Goal: Task Accomplishment & Management: Complete application form

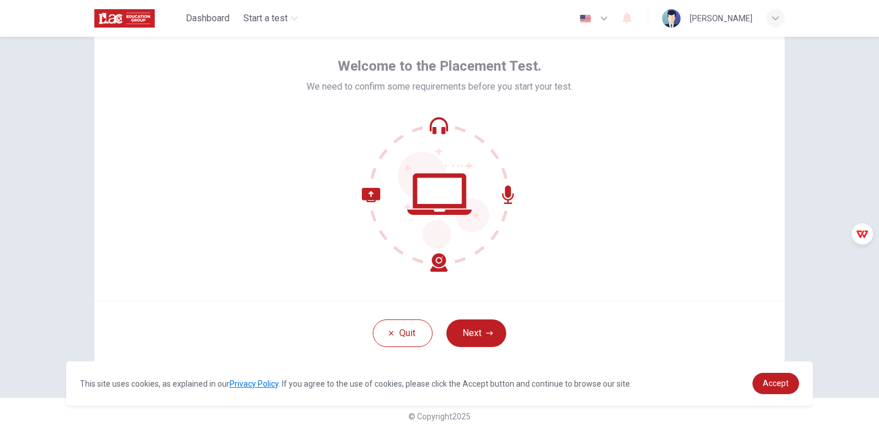
scroll to position [54, 0]
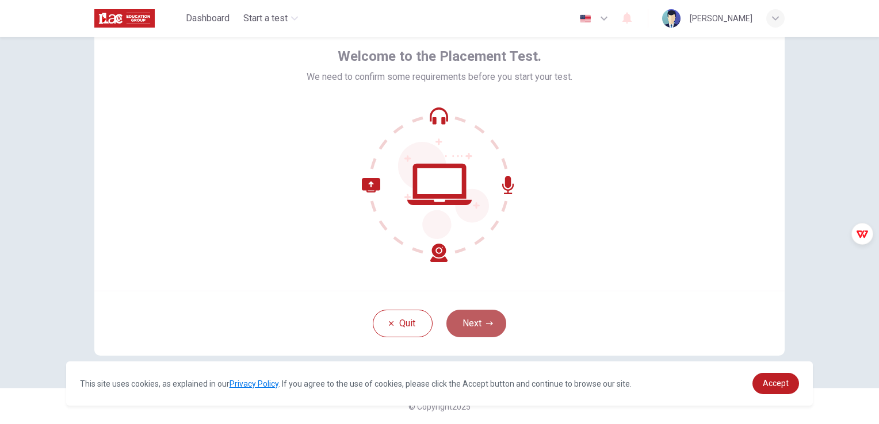
click at [474, 327] on button "Next" at bounding box center [476, 324] width 60 height 28
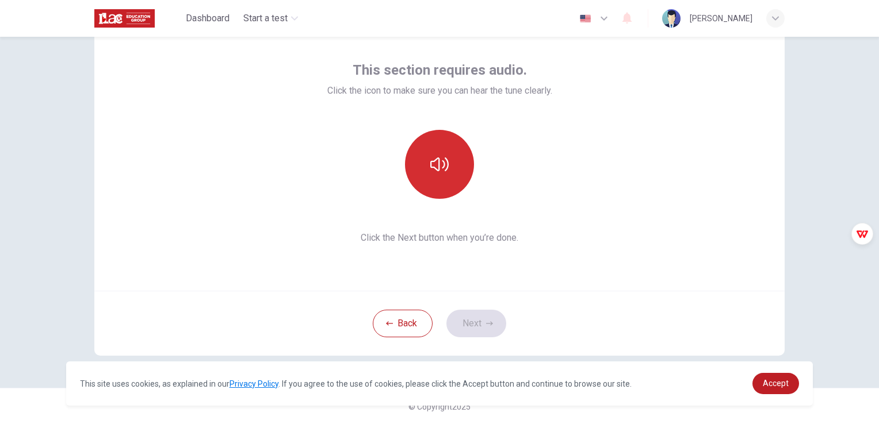
click at [435, 164] on icon "button" at bounding box center [439, 165] width 18 height 14
click at [470, 316] on button "Next" at bounding box center [476, 324] width 60 height 28
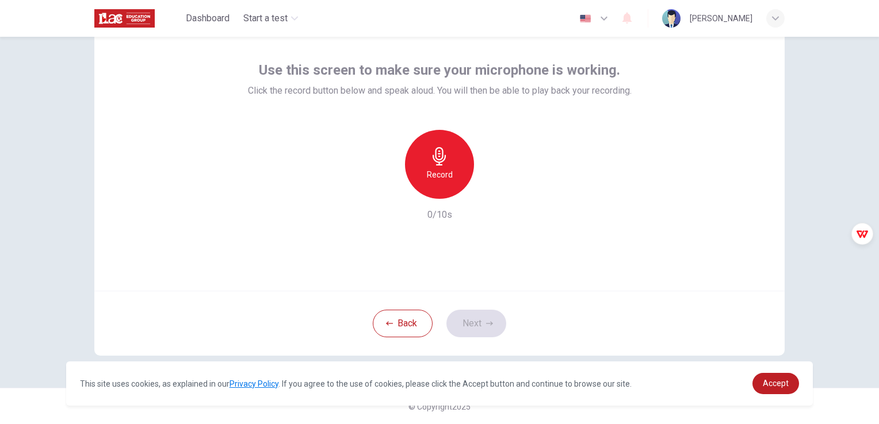
click at [435, 180] on h6 "Record" at bounding box center [440, 175] width 26 height 14
click at [490, 192] on icon "button" at bounding box center [492, 190] width 12 height 12
click at [470, 323] on button "Next" at bounding box center [476, 324] width 60 height 28
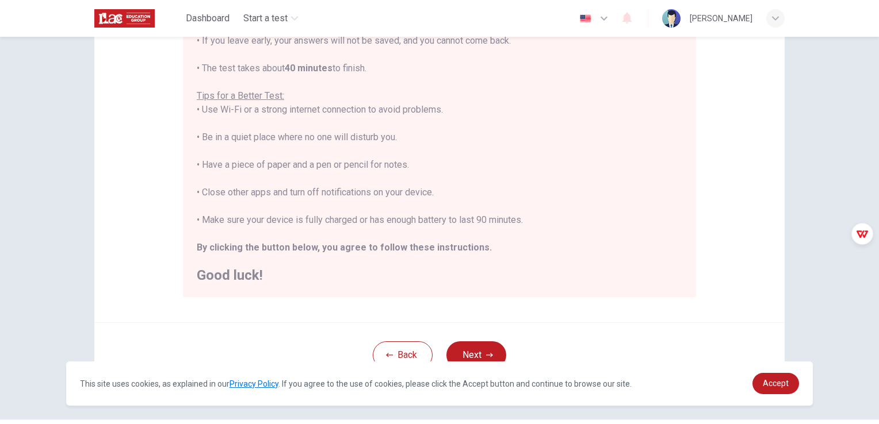
scroll to position [214, 0]
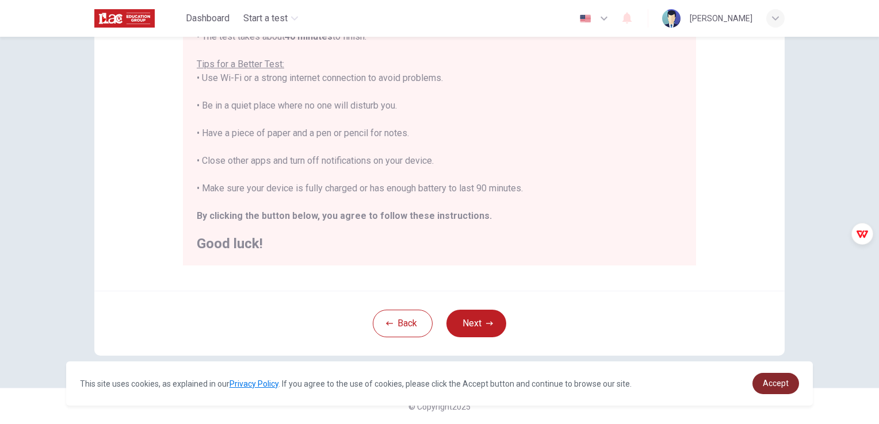
click at [777, 386] on span "Accept" at bounding box center [775, 383] width 26 height 9
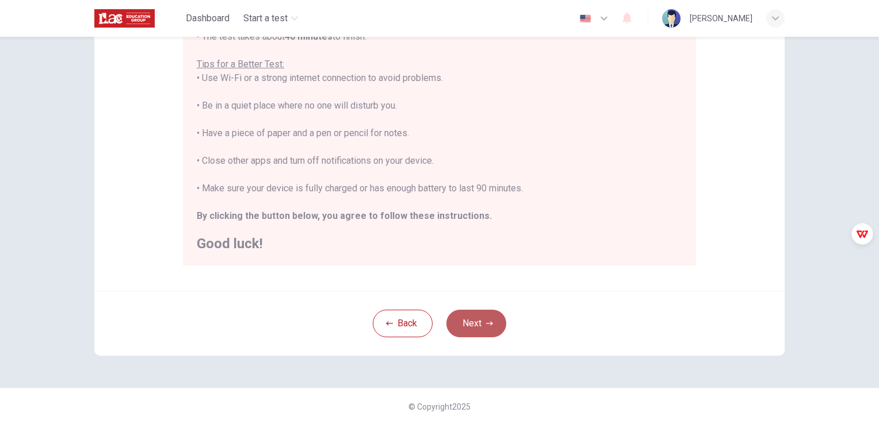
click at [476, 325] on button "Next" at bounding box center [476, 324] width 60 height 28
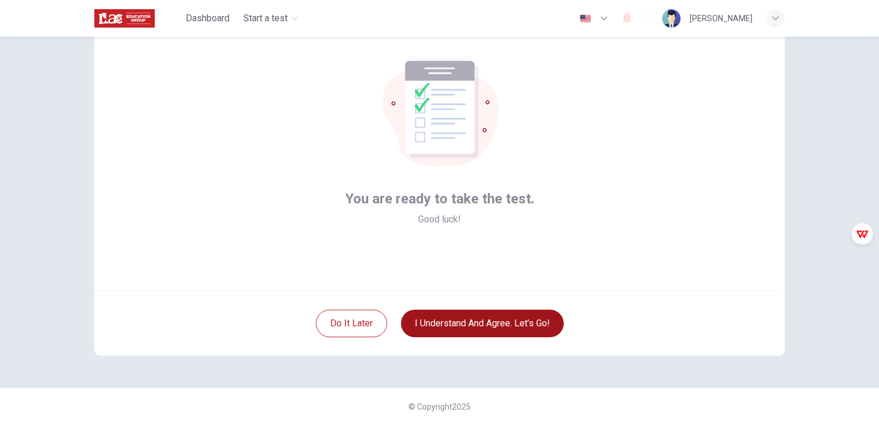
click at [466, 325] on button "I understand and agree. Let’s go!" at bounding box center [482, 324] width 163 height 28
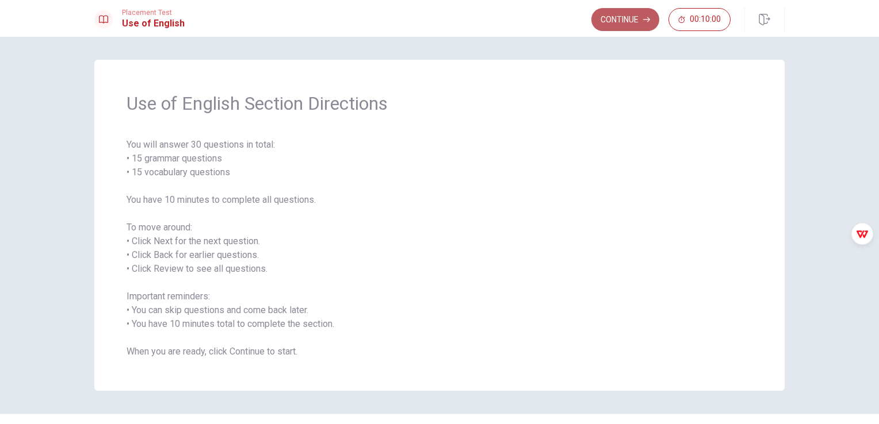
click at [630, 21] on button "Continue" at bounding box center [625, 19] width 68 height 23
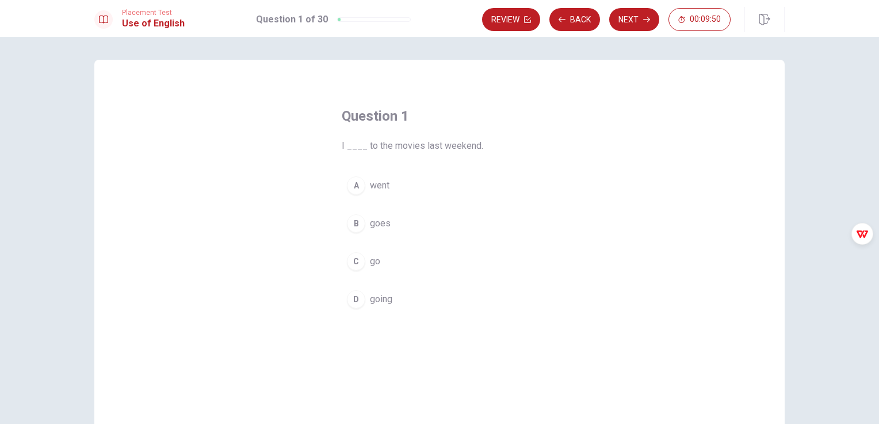
click at [377, 187] on span "went" at bounding box center [380, 186] width 20 height 14
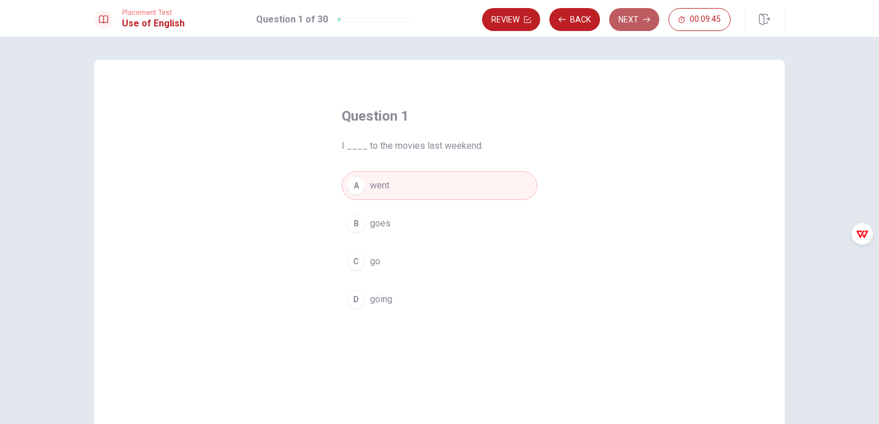
click at [627, 21] on button "Next" at bounding box center [634, 19] width 50 height 23
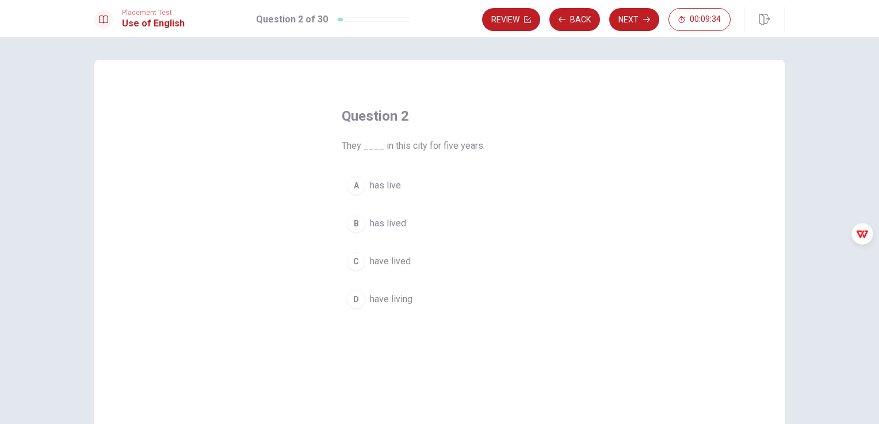
click at [393, 263] on span "have lived" at bounding box center [390, 262] width 41 height 14
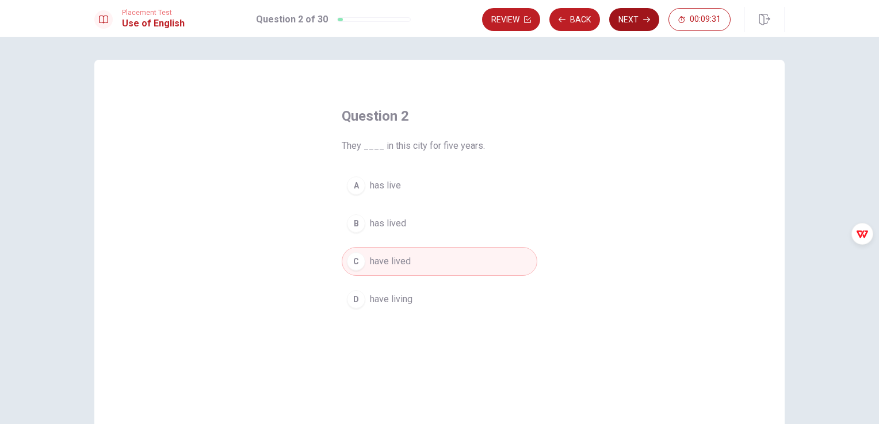
click at [640, 17] on button "Next" at bounding box center [634, 19] width 50 height 23
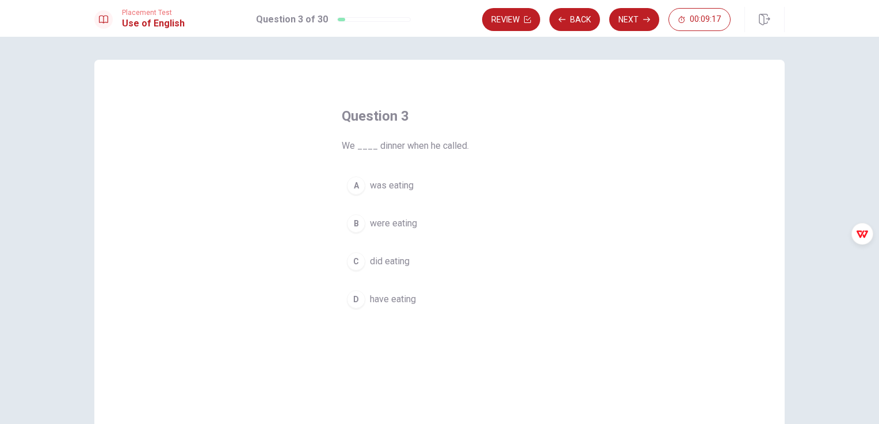
click at [394, 228] on span "were eating" at bounding box center [393, 224] width 47 height 14
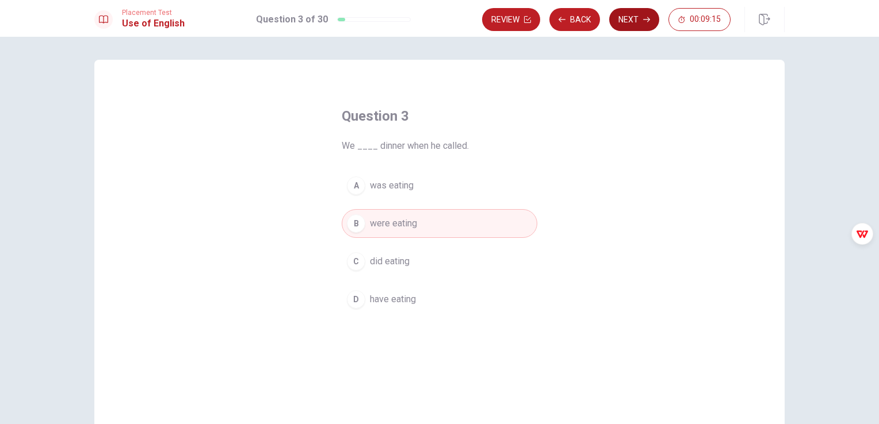
click at [637, 25] on button "Next" at bounding box center [634, 19] width 50 height 23
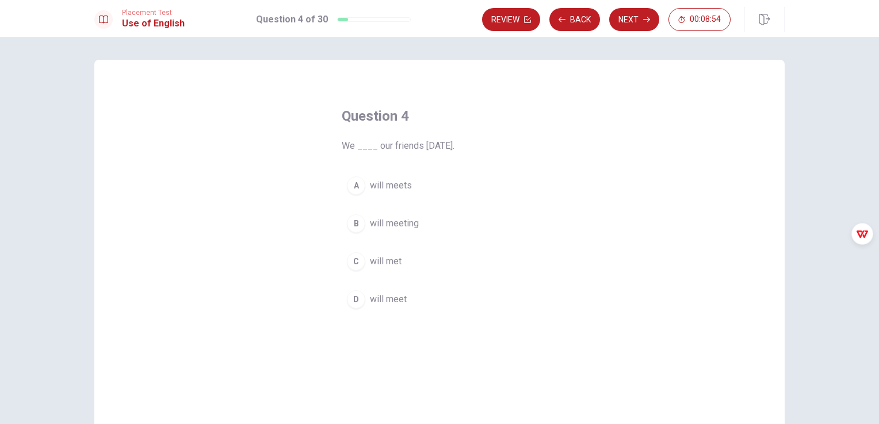
click at [396, 302] on span "will meet" at bounding box center [388, 300] width 37 height 14
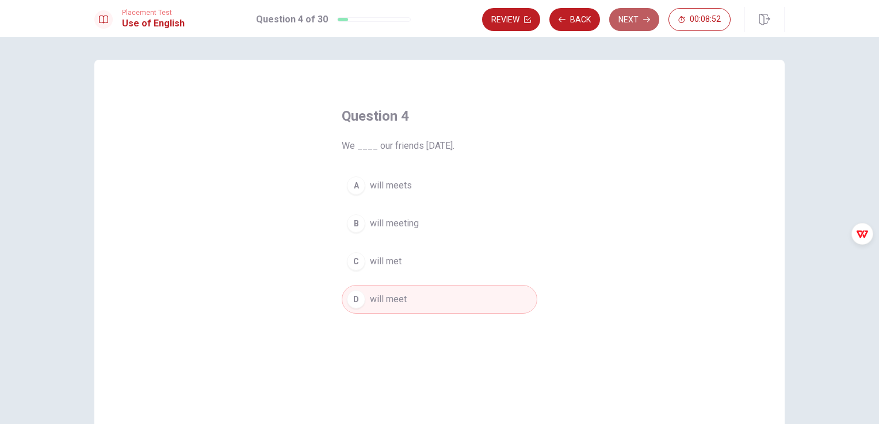
click at [634, 22] on button "Next" at bounding box center [634, 19] width 50 height 23
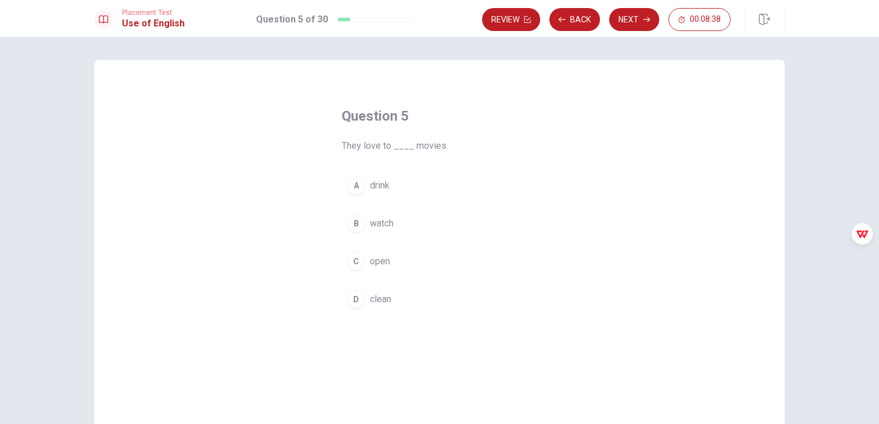
click at [381, 224] on span "watch" at bounding box center [382, 224] width 24 height 14
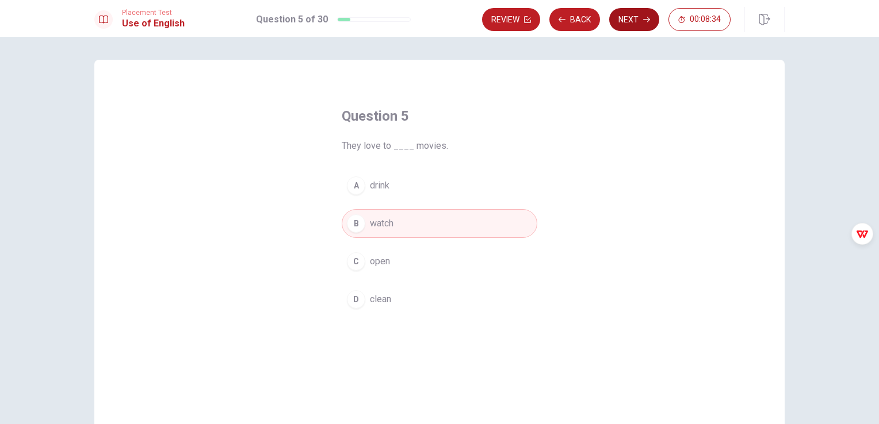
click at [633, 20] on button "Next" at bounding box center [634, 19] width 50 height 23
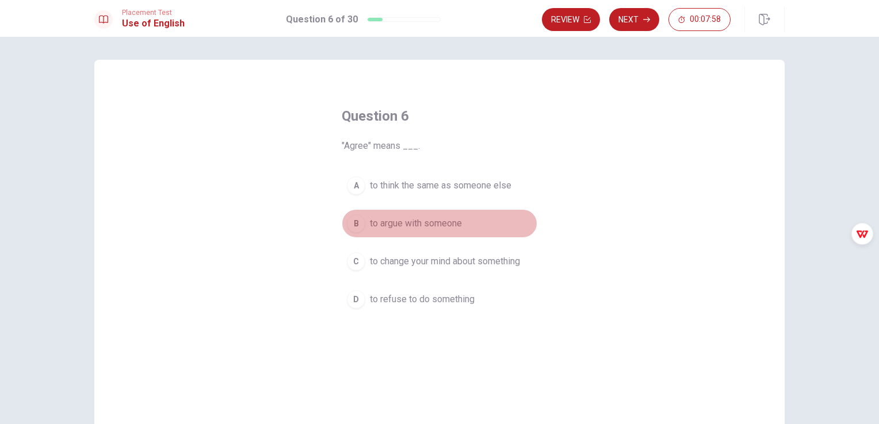
click at [391, 226] on span "to argue with someone" at bounding box center [416, 224] width 92 height 14
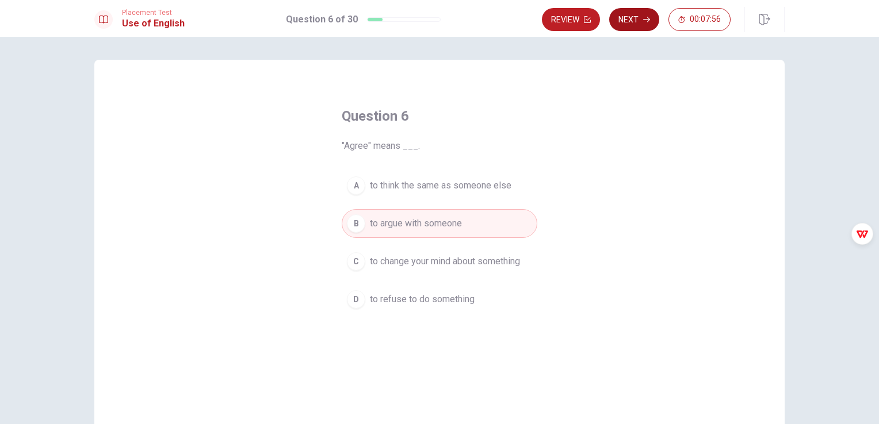
click at [626, 22] on button "Next" at bounding box center [634, 19] width 50 height 23
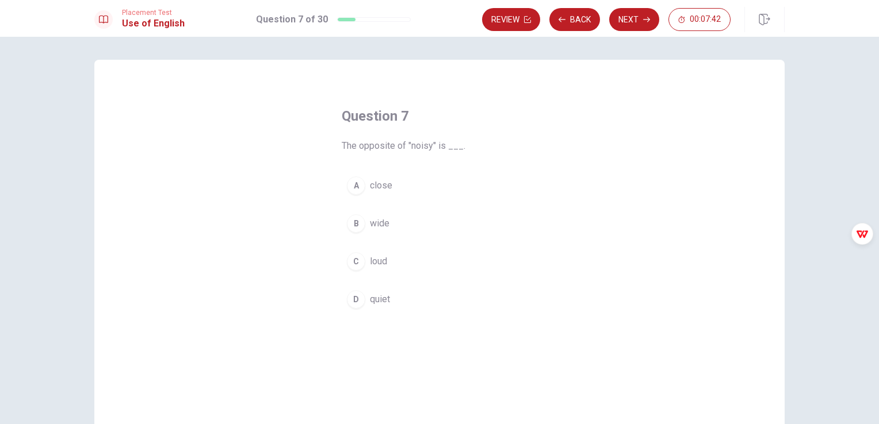
click at [356, 263] on div "C" at bounding box center [356, 261] width 18 height 18
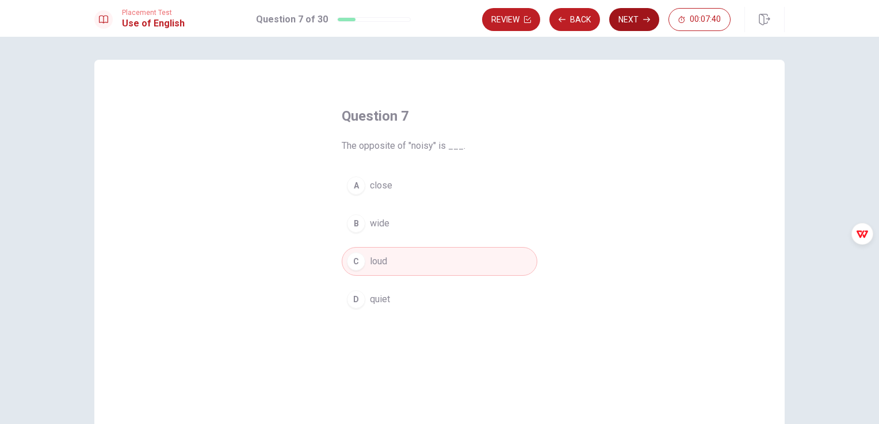
click at [626, 24] on button "Next" at bounding box center [634, 19] width 50 height 23
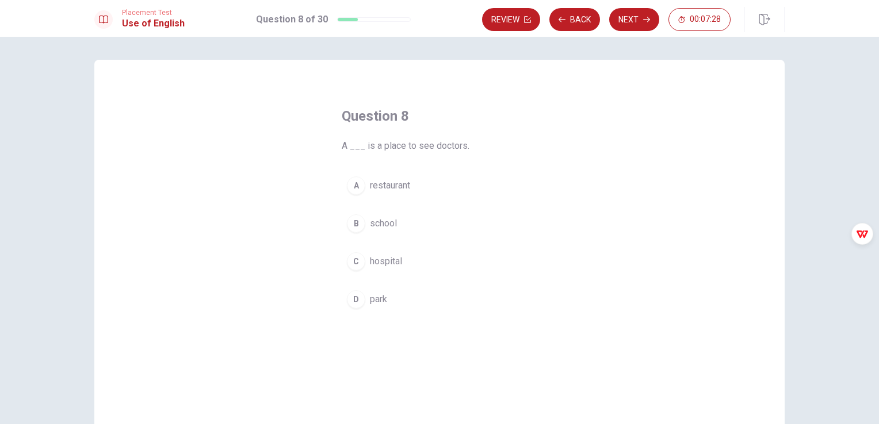
click at [380, 265] on span "hospital" at bounding box center [386, 262] width 32 height 14
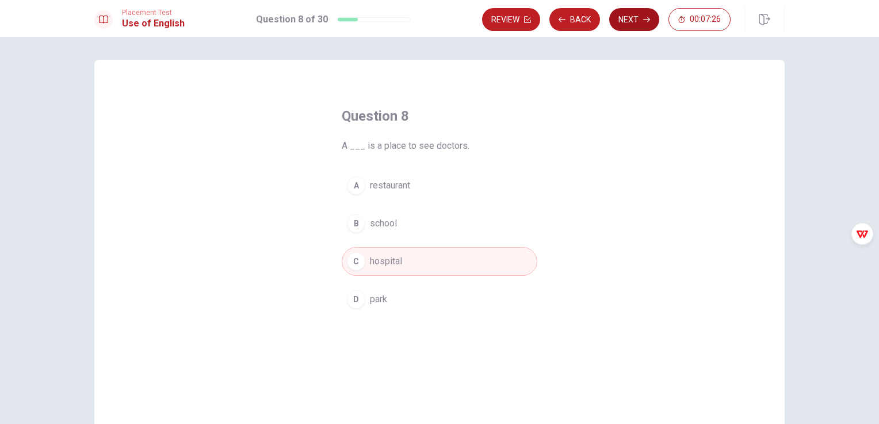
click at [630, 24] on button "Next" at bounding box center [634, 19] width 50 height 23
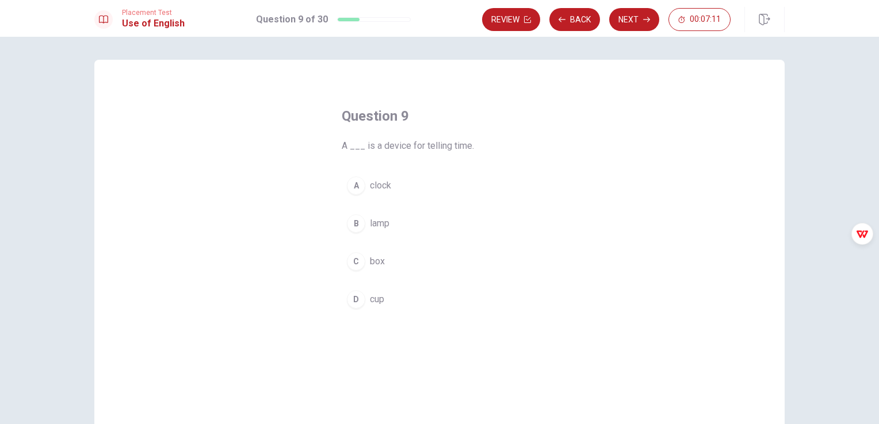
click at [376, 187] on span "clock" at bounding box center [380, 186] width 21 height 14
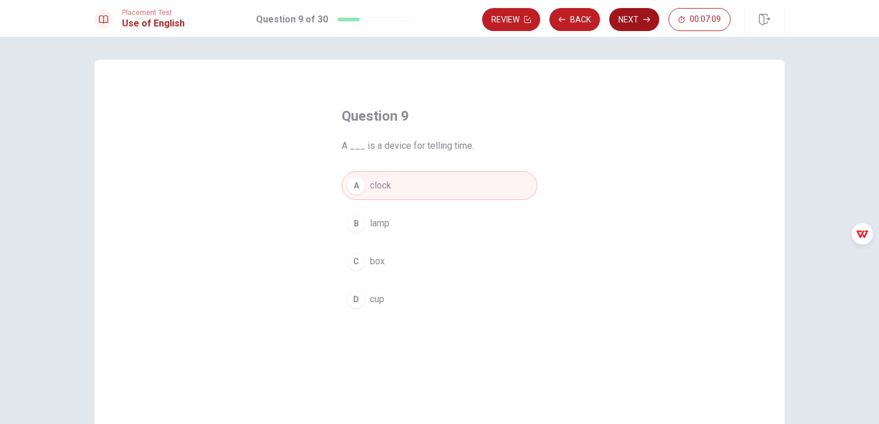
click at [629, 24] on button "Next" at bounding box center [634, 19] width 50 height 23
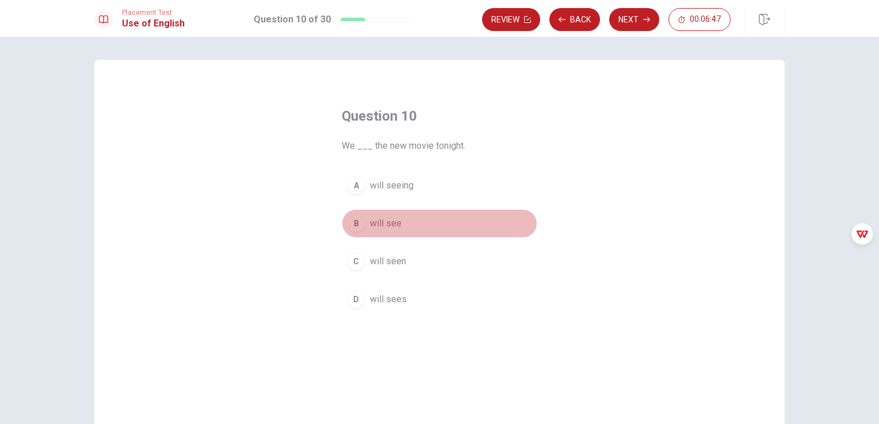
click at [389, 224] on span "will see" at bounding box center [386, 224] width 32 height 14
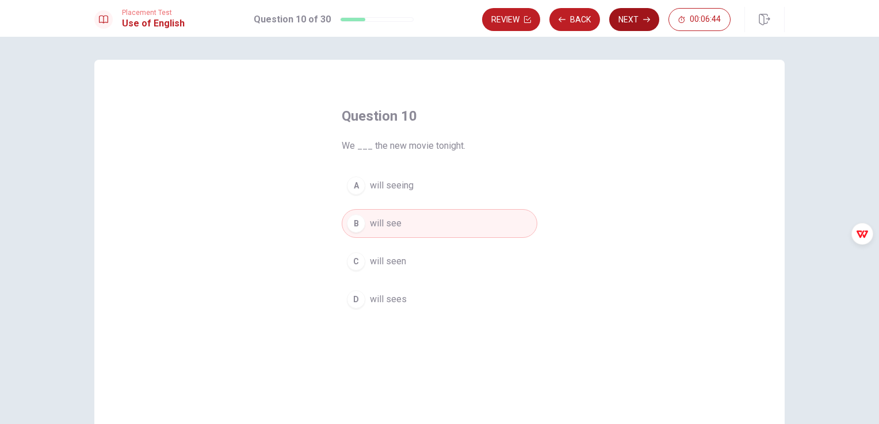
click at [632, 21] on button "Next" at bounding box center [634, 19] width 50 height 23
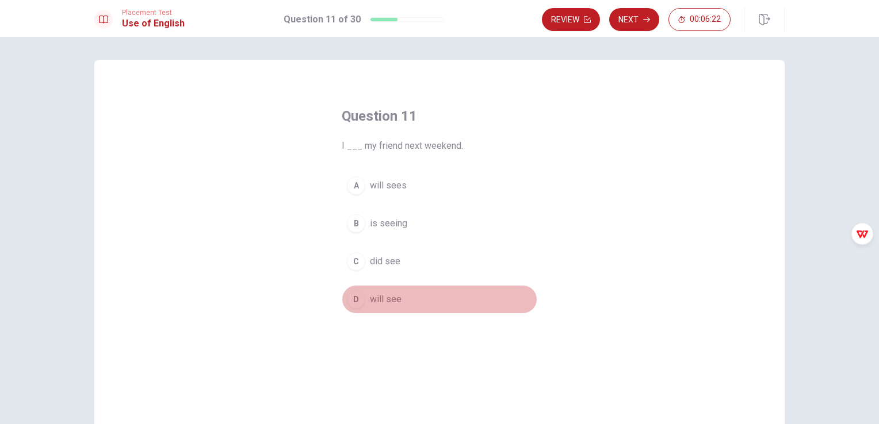
click at [380, 300] on span "will see" at bounding box center [386, 300] width 32 height 14
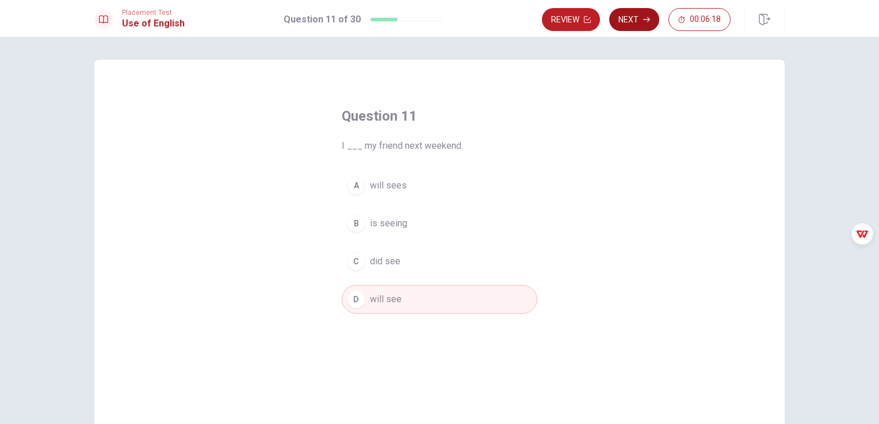
click at [633, 18] on button "Next" at bounding box center [634, 19] width 50 height 23
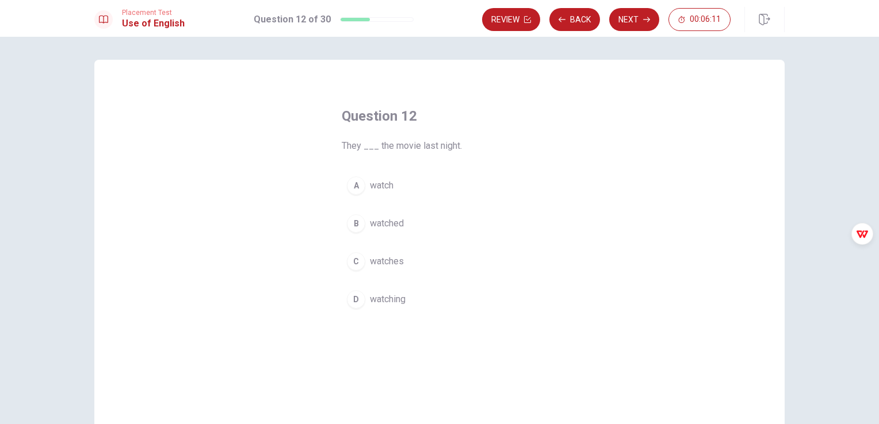
click at [382, 225] on span "watched" at bounding box center [387, 224] width 34 height 14
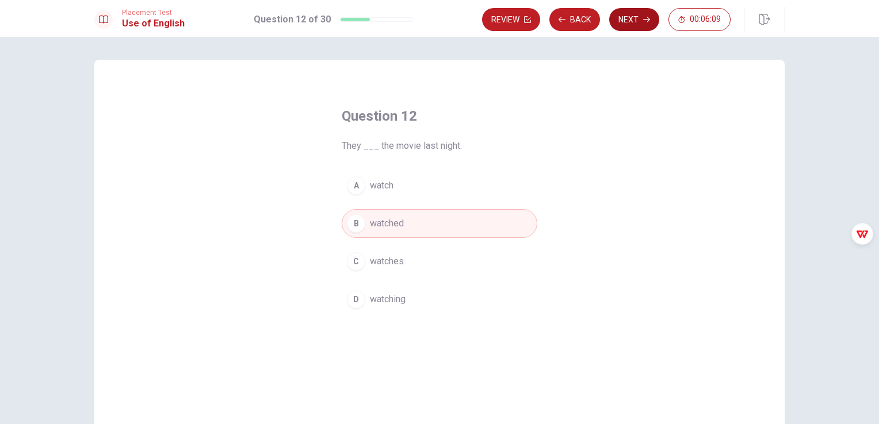
click at [637, 20] on button "Next" at bounding box center [634, 19] width 50 height 23
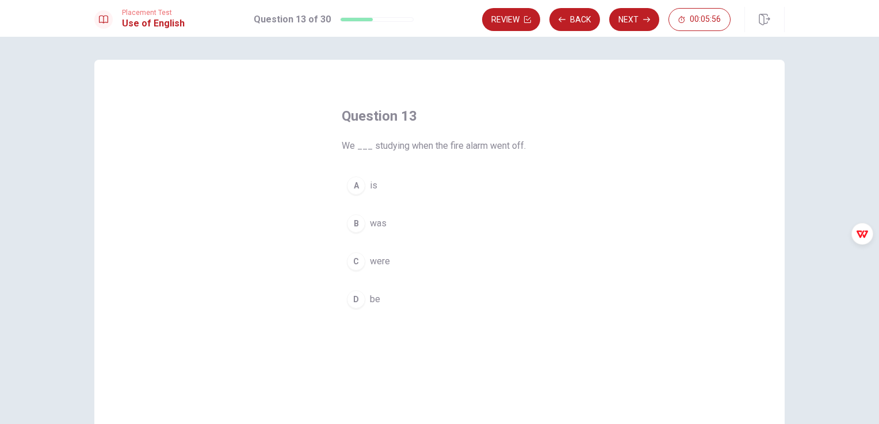
click at [381, 258] on span "were" at bounding box center [380, 262] width 20 height 14
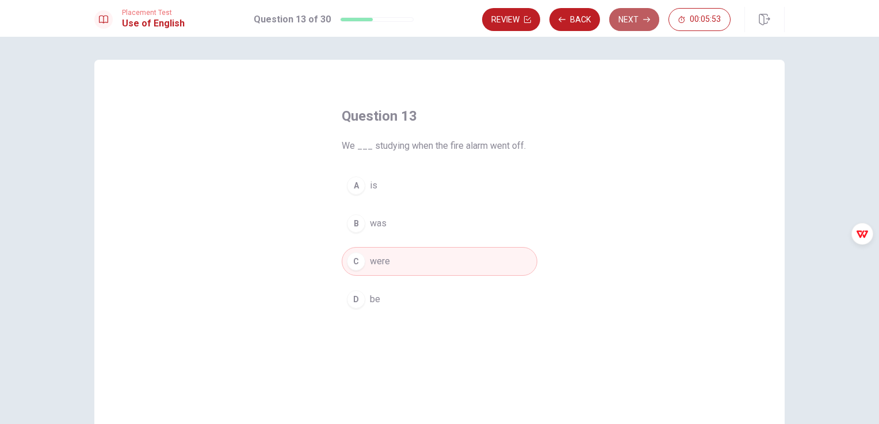
click at [641, 17] on button "Next" at bounding box center [634, 19] width 50 height 23
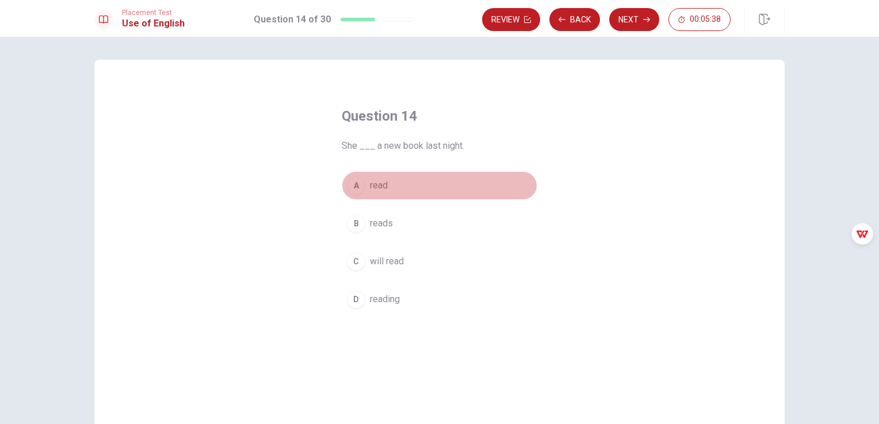
click at [378, 189] on span "read" at bounding box center [379, 186] width 18 height 14
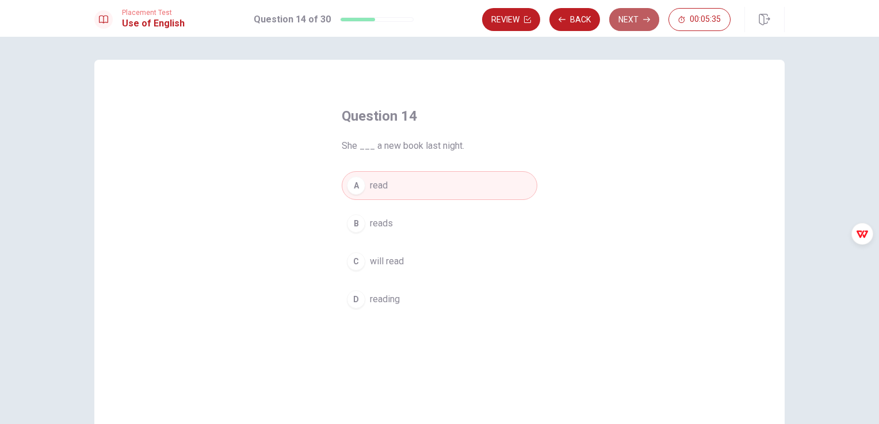
click at [634, 21] on button "Next" at bounding box center [634, 19] width 50 height 23
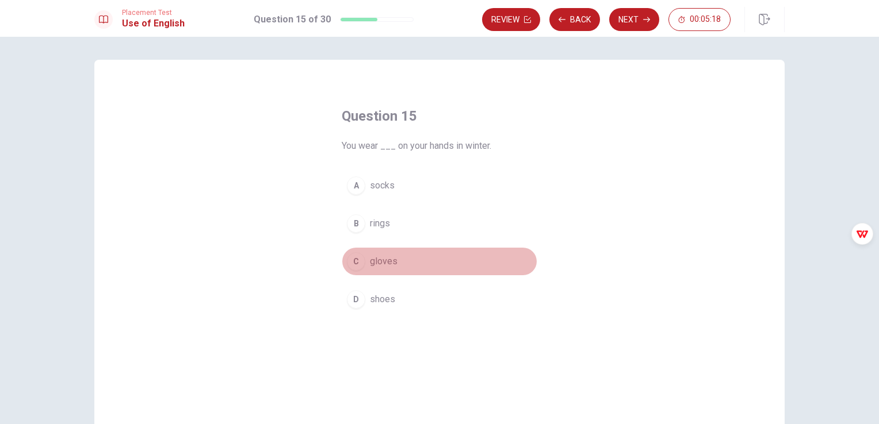
click at [378, 261] on span "gloves" at bounding box center [384, 262] width 28 height 14
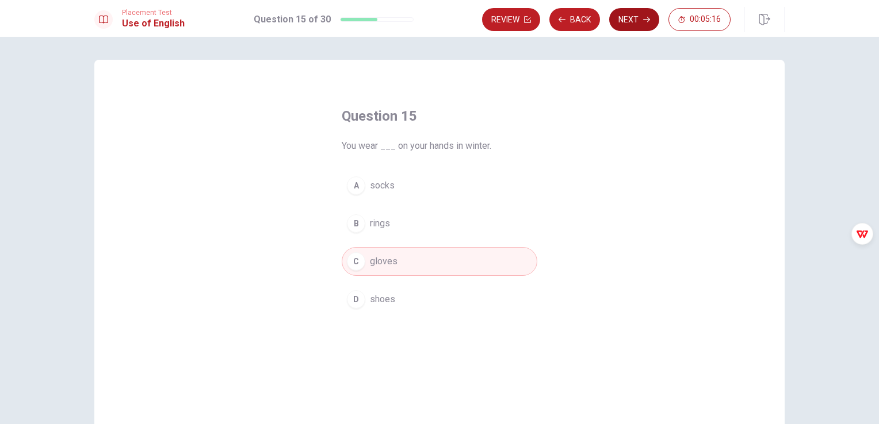
click at [635, 22] on button "Next" at bounding box center [634, 19] width 50 height 23
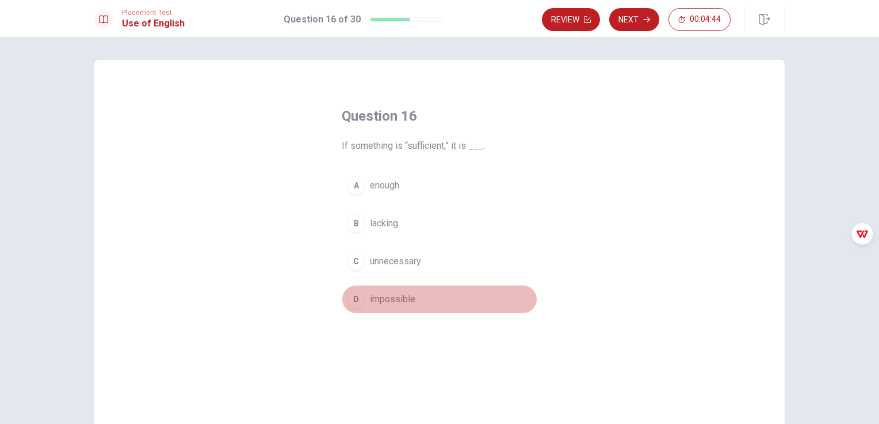
click at [393, 302] on span "impossible" at bounding box center [392, 300] width 45 height 14
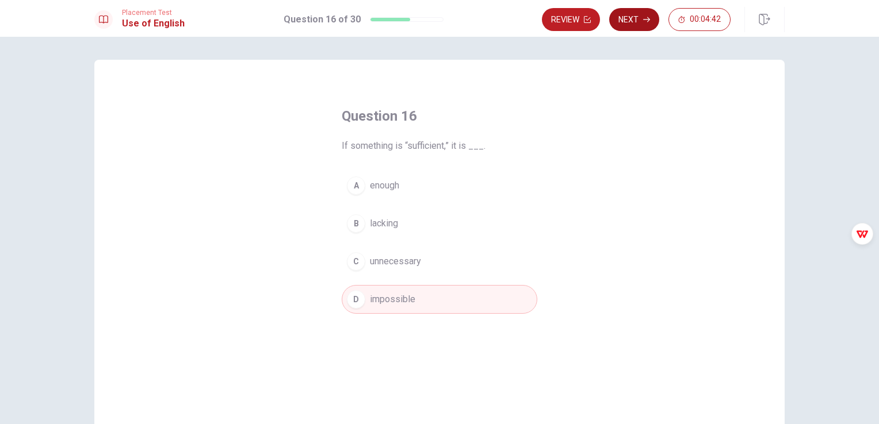
click at [637, 24] on button "Next" at bounding box center [634, 19] width 50 height 23
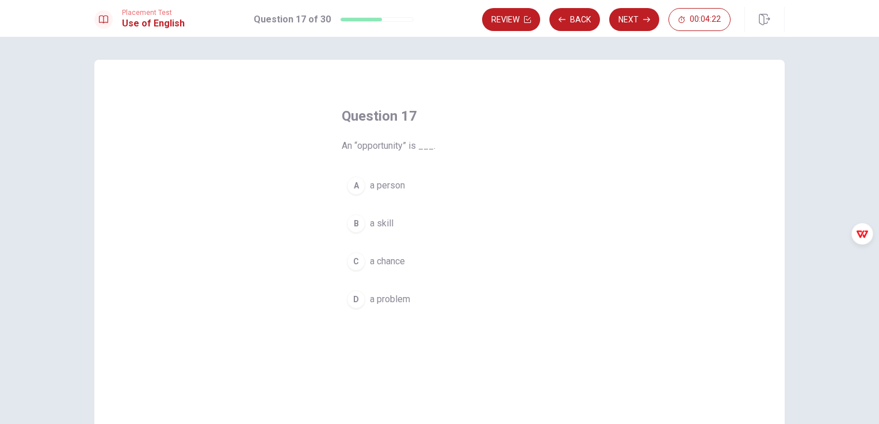
click at [393, 300] on span "a problem" at bounding box center [390, 300] width 40 height 14
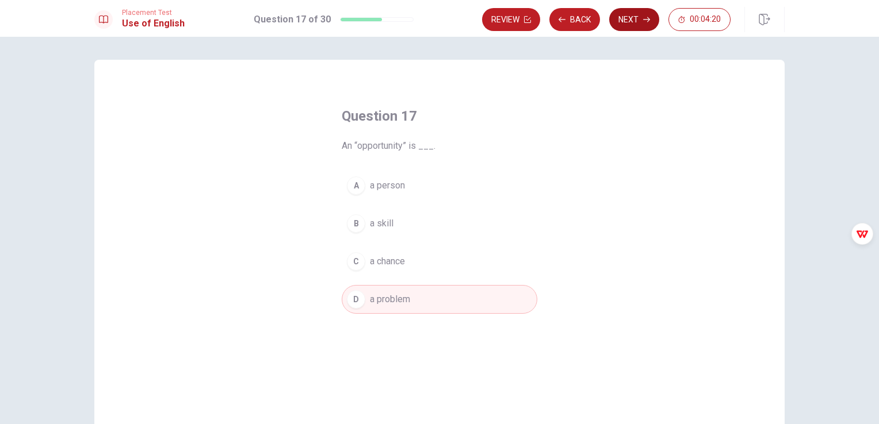
click at [641, 24] on button "Next" at bounding box center [634, 19] width 50 height 23
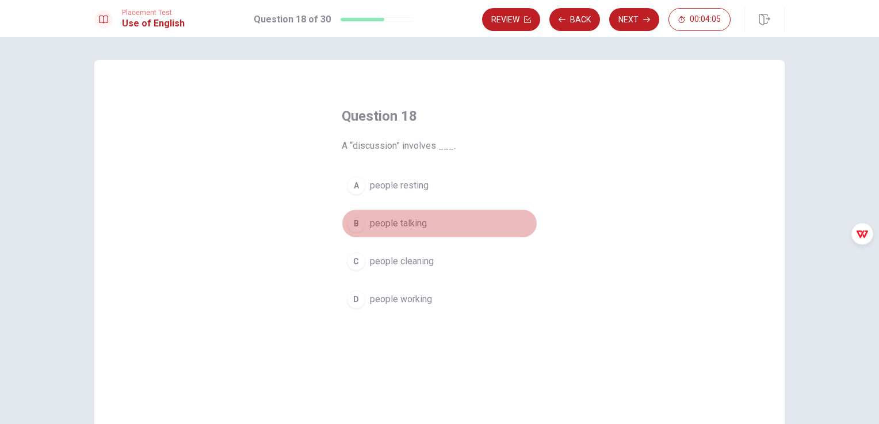
click at [406, 224] on span "people talking" at bounding box center [398, 224] width 57 height 14
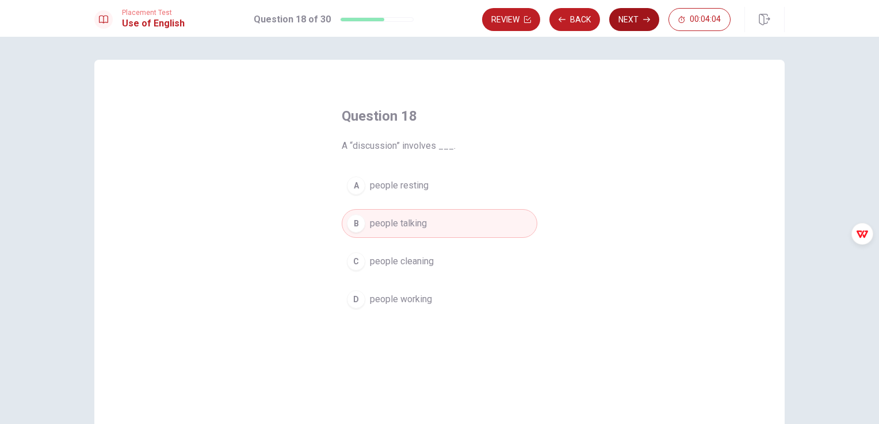
click at [631, 18] on button "Next" at bounding box center [634, 19] width 50 height 23
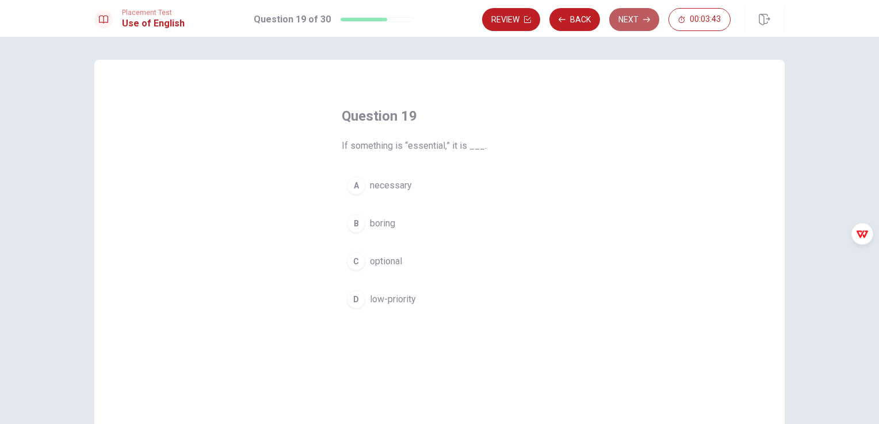
click at [637, 20] on button "Next" at bounding box center [634, 19] width 50 height 23
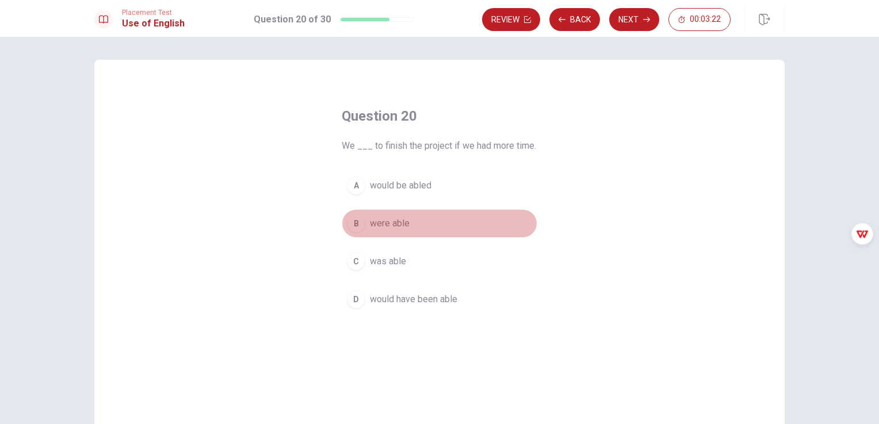
click at [396, 228] on span "were able" at bounding box center [390, 224] width 40 height 14
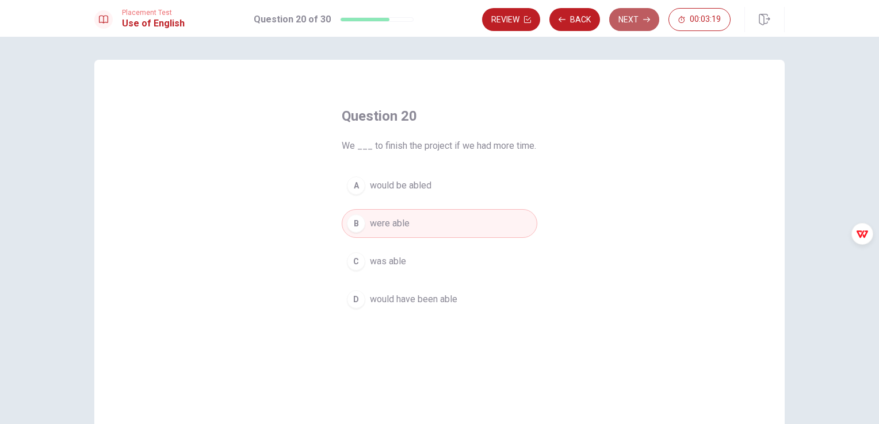
click at [637, 22] on button "Next" at bounding box center [634, 19] width 50 height 23
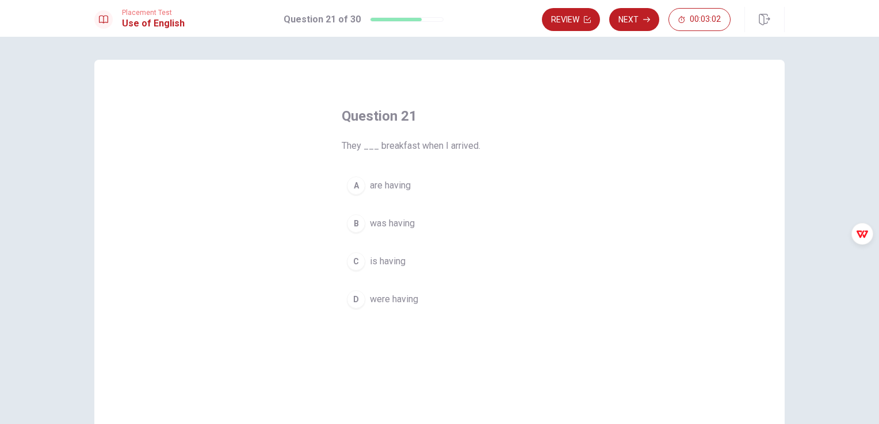
click at [403, 298] on span "were having" at bounding box center [394, 300] width 48 height 14
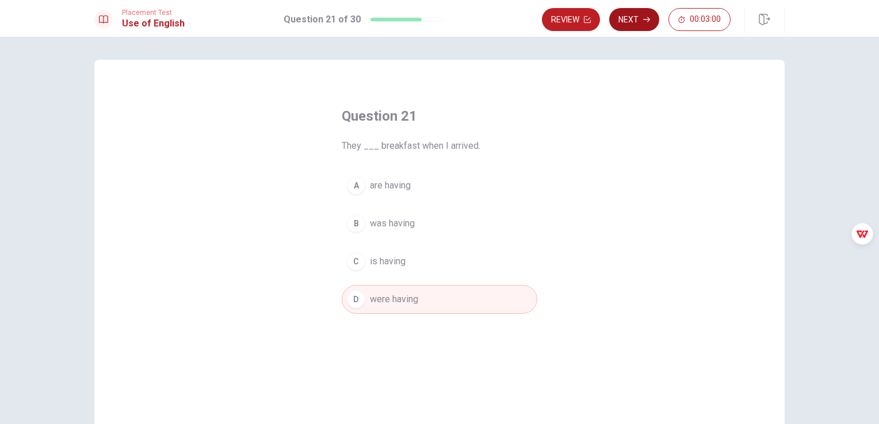
click at [633, 17] on button "Next" at bounding box center [634, 19] width 50 height 23
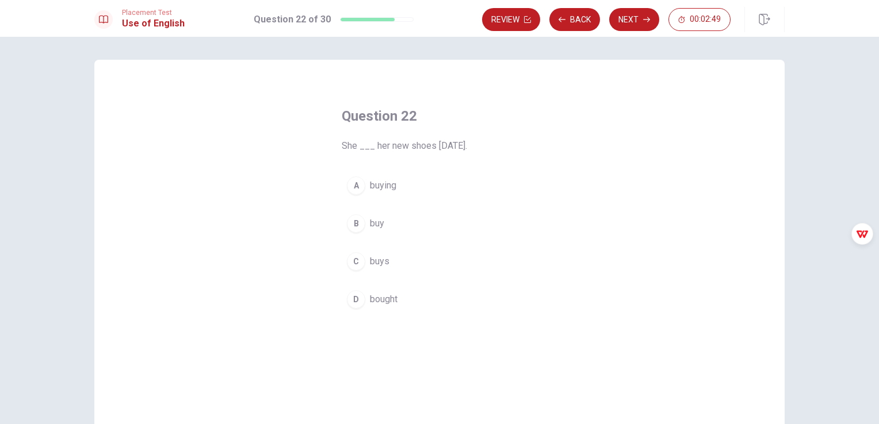
click at [382, 300] on span "bought" at bounding box center [384, 300] width 28 height 14
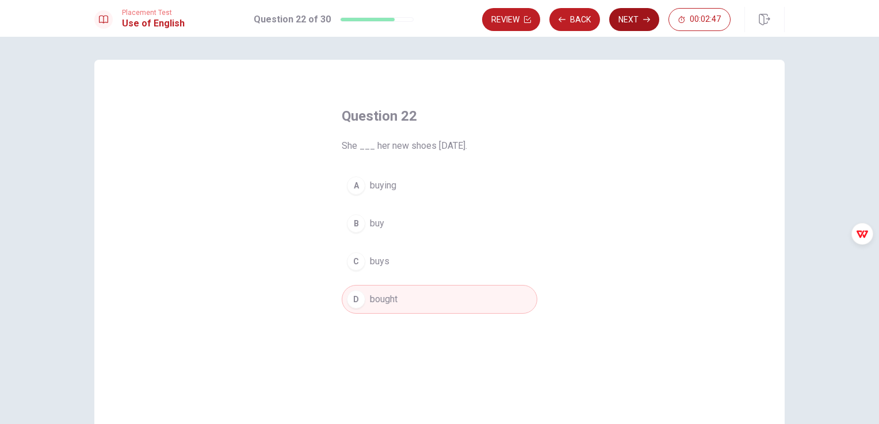
click at [633, 22] on button "Next" at bounding box center [634, 19] width 50 height 23
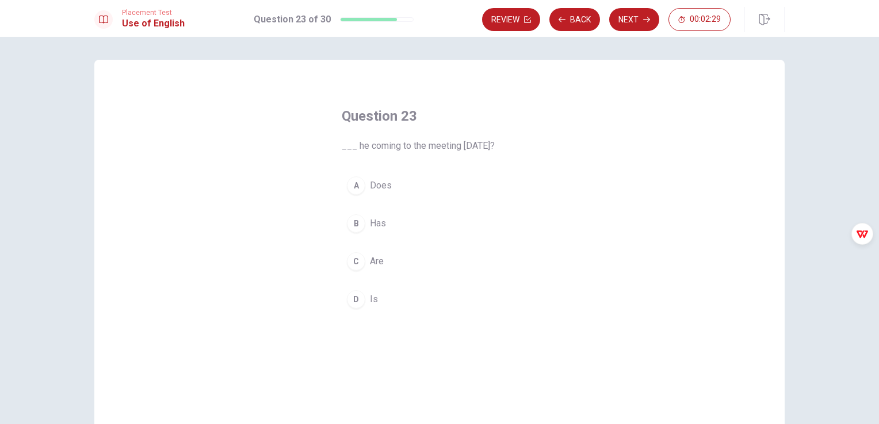
click at [377, 227] on span "Has" at bounding box center [378, 224] width 16 height 14
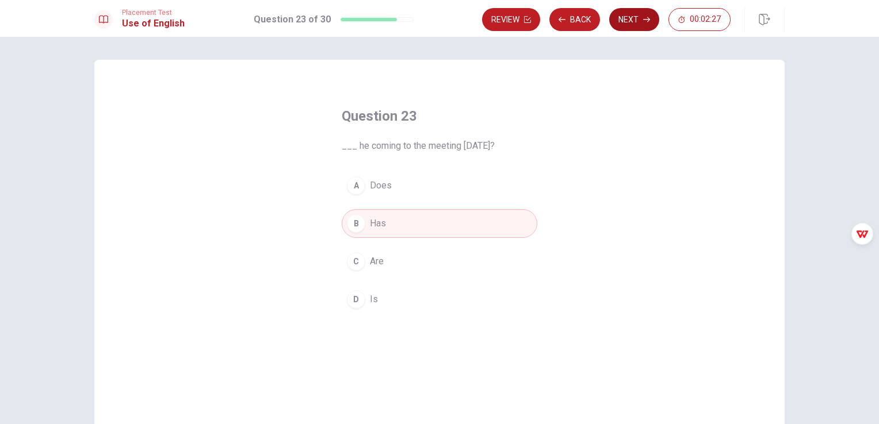
click at [637, 26] on button "Next" at bounding box center [634, 19] width 50 height 23
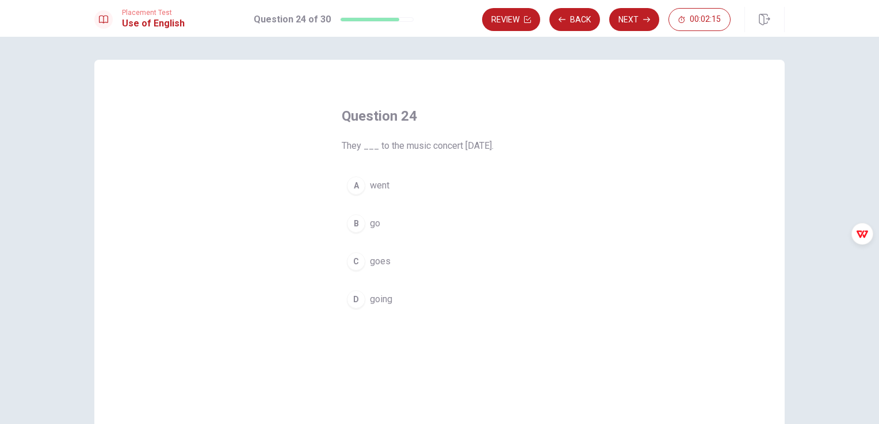
click at [373, 186] on span "went" at bounding box center [380, 186] width 20 height 14
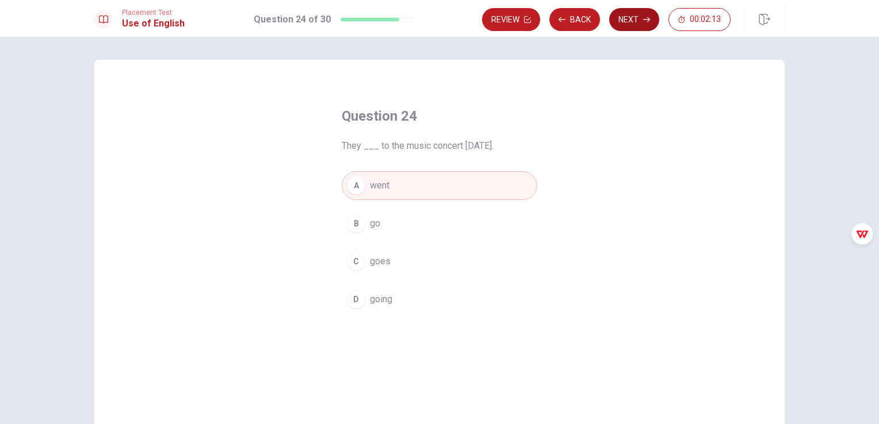
click at [638, 25] on button "Next" at bounding box center [634, 19] width 50 height 23
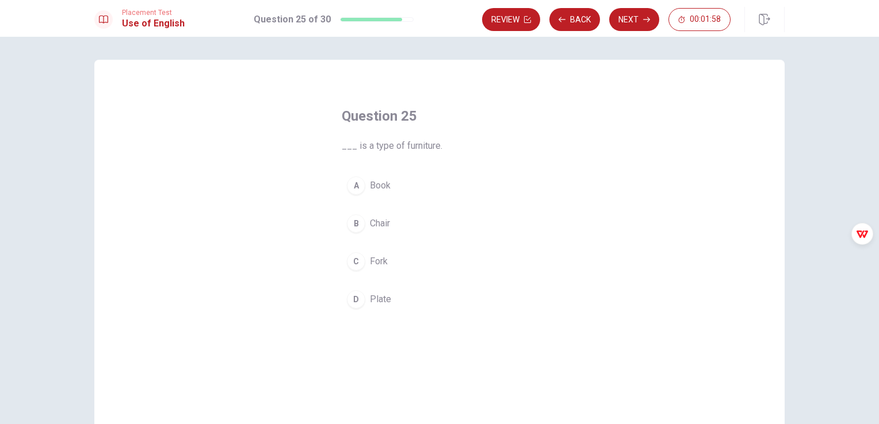
click at [375, 226] on span "Chair" at bounding box center [380, 224] width 20 height 14
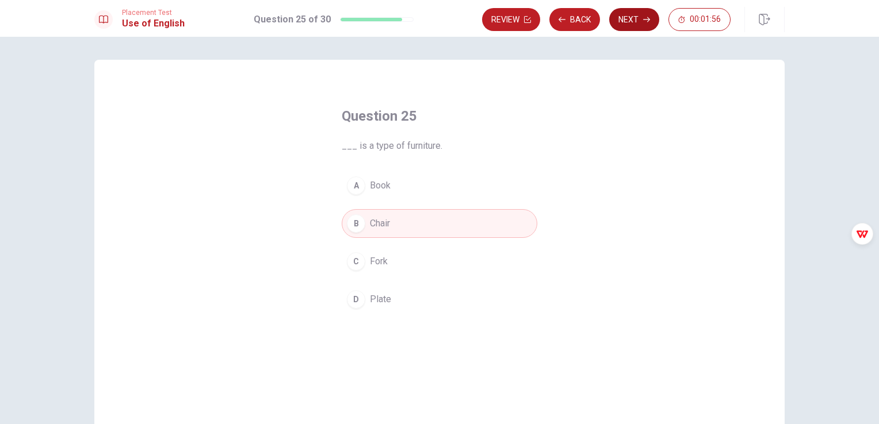
click at [633, 20] on button "Next" at bounding box center [634, 19] width 50 height 23
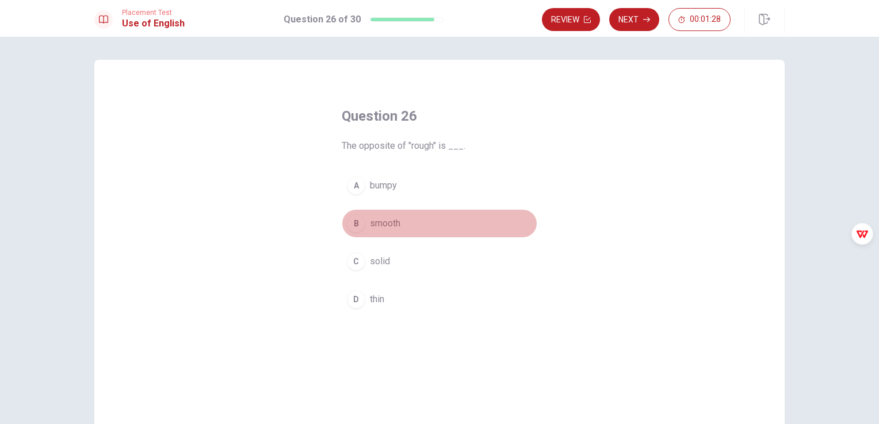
click at [385, 224] on span "smooth" at bounding box center [385, 224] width 30 height 14
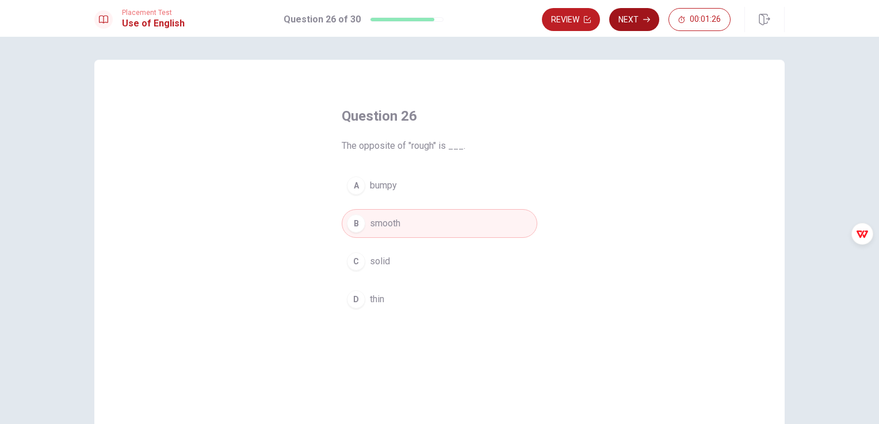
click at [627, 20] on button "Next" at bounding box center [634, 19] width 50 height 23
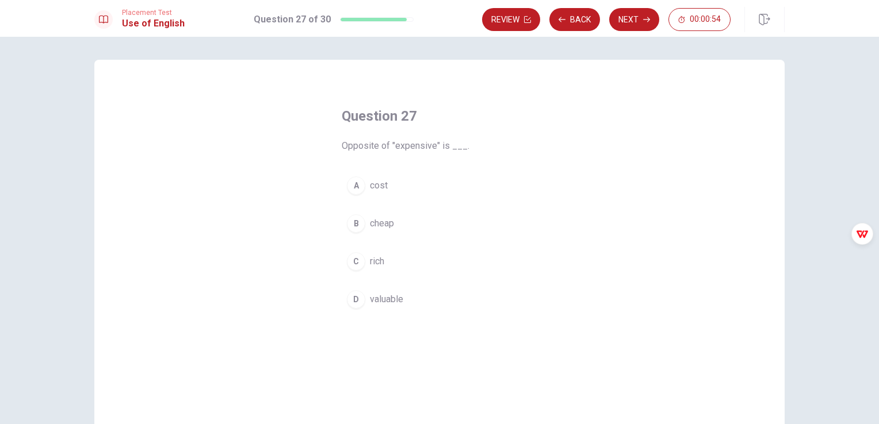
click at [377, 188] on span "cost" at bounding box center [379, 186] width 18 height 14
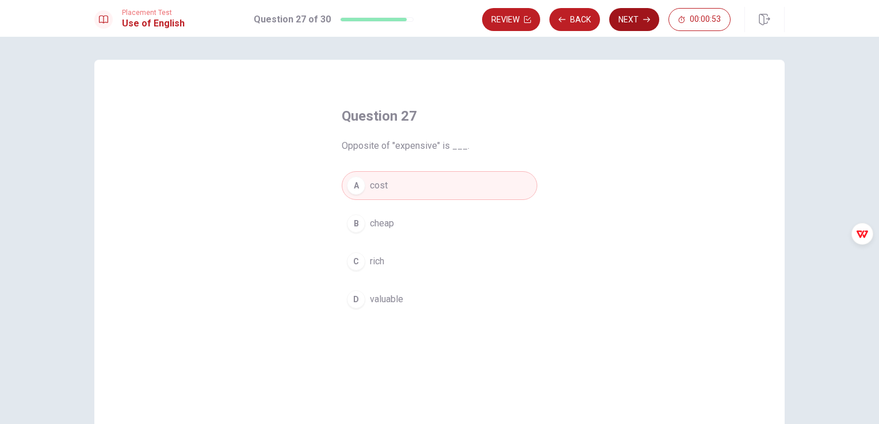
click at [632, 23] on button "Next" at bounding box center [634, 19] width 50 height 23
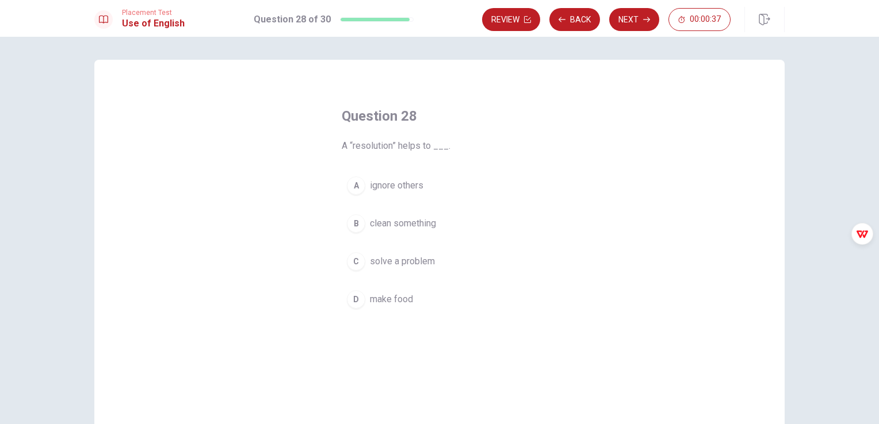
click at [408, 266] on span "solve a problem" at bounding box center [402, 262] width 65 height 14
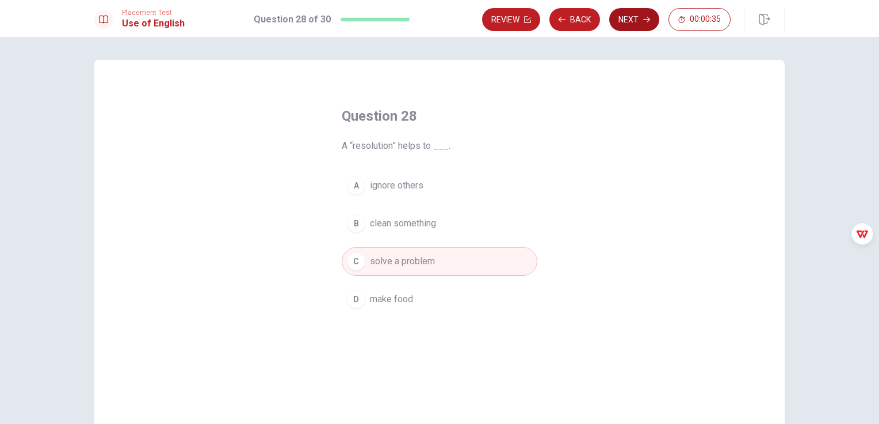
click at [633, 22] on button "Next" at bounding box center [634, 19] width 50 height 23
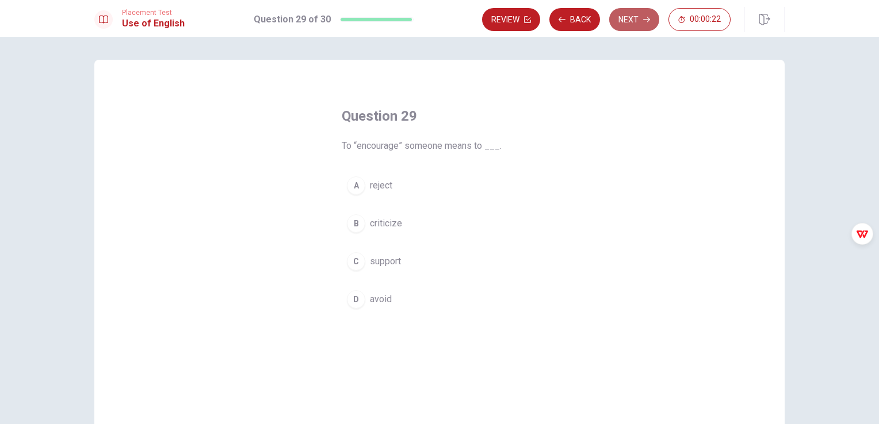
click at [646, 24] on button "Next" at bounding box center [634, 19] width 50 height 23
click at [373, 298] on span "Are" at bounding box center [377, 300] width 14 height 14
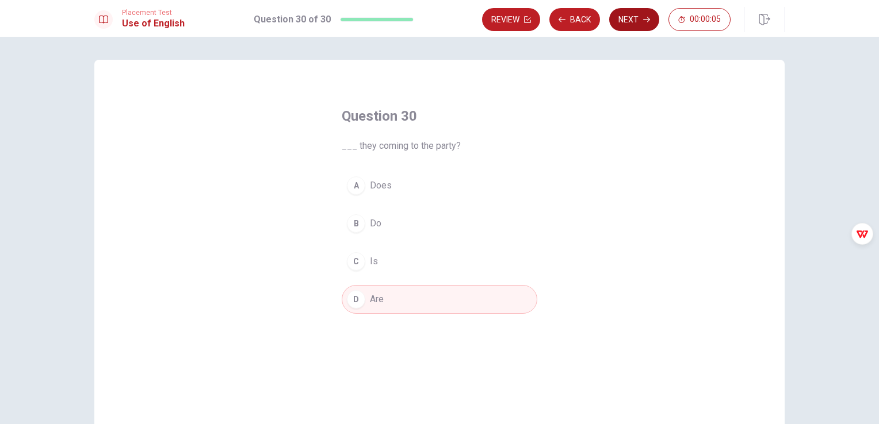
click at [635, 17] on button "Next" at bounding box center [634, 19] width 50 height 23
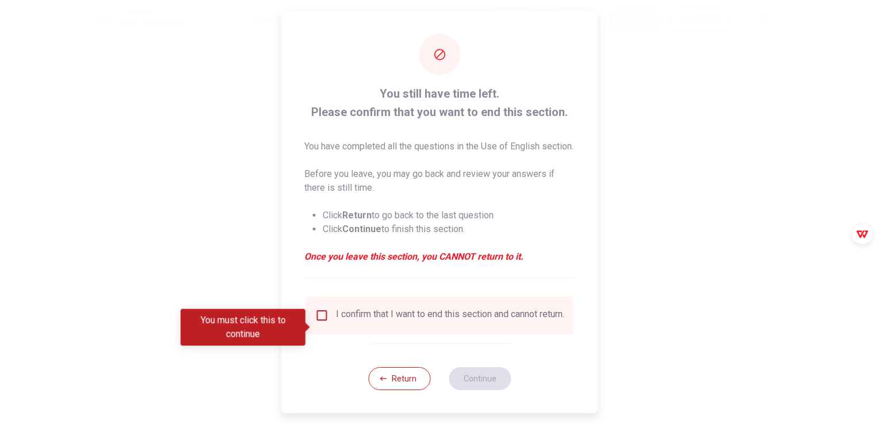
click at [319, 323] on input "You must click this to continue" at bounding box center [322, 316] width 14 height 14
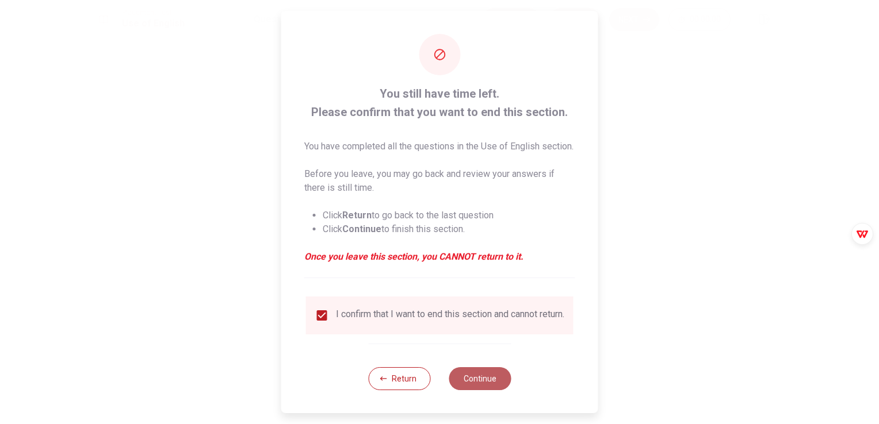
click at [469, 390] on button "Continue" at bounding box center [480, 378] width 62 height 23
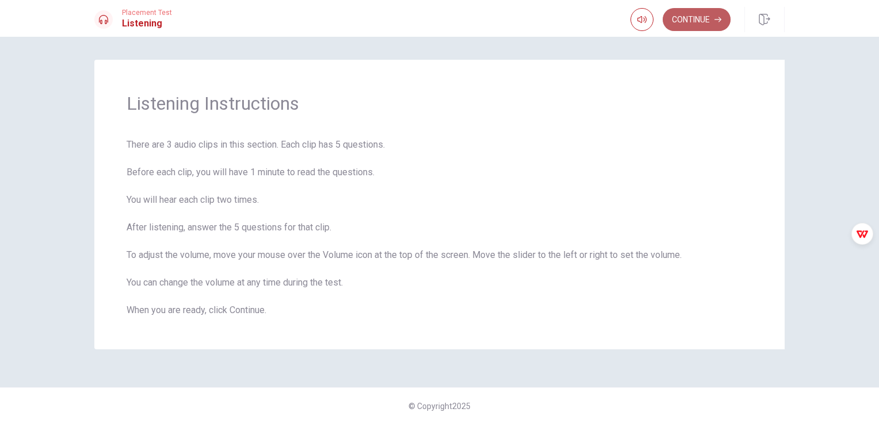
click at [698, 26] on button "Continue" at bounding box center [696, 19] width 68 height 23
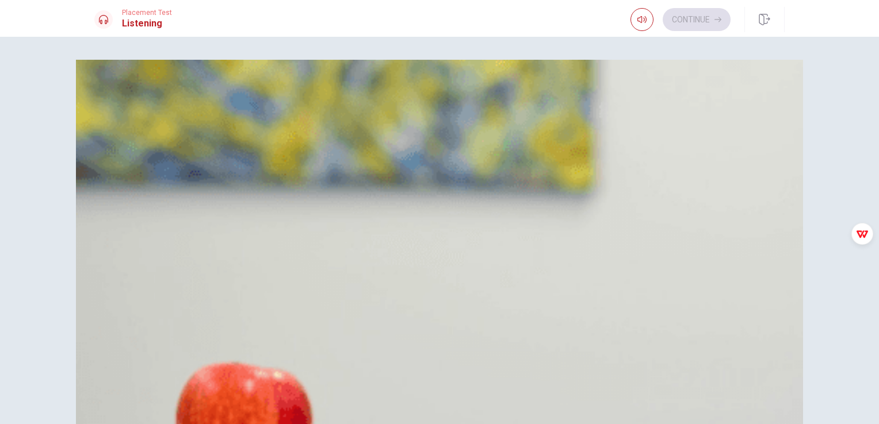
scroll to position [40, 0]
click at [165, 166] on span "Downtown" at bounding box center [143, 159] width 43 height 14
click at [200, 266] on span "Make a reservation" at bounding box center [160, 273] width 77 height 14
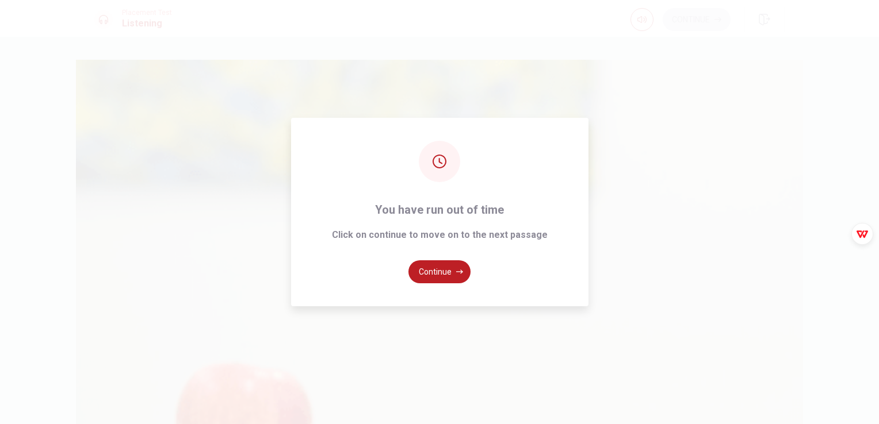
type input "0"
click at [448, 270] on button "Continue" at bounding box center [439, 271] width 62 height 23
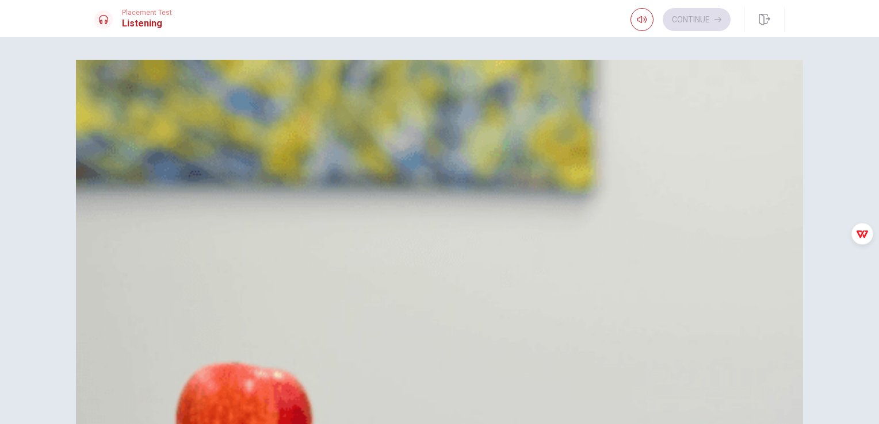
scroll to position [0, 0]
click at [118, 168] on div "C" at bounding box center [108, 159] width 18 height 18
click at [118, 235] on div "A" at bounding box center [108, 244] width 18 height 18
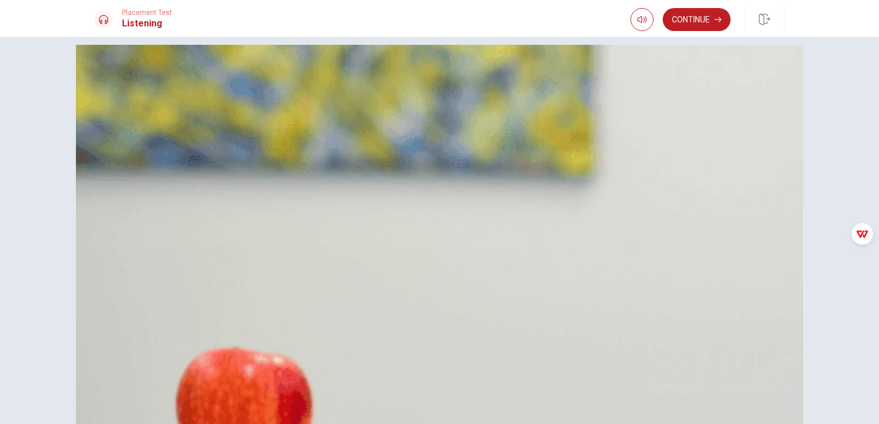
scroll to position [0, 0]
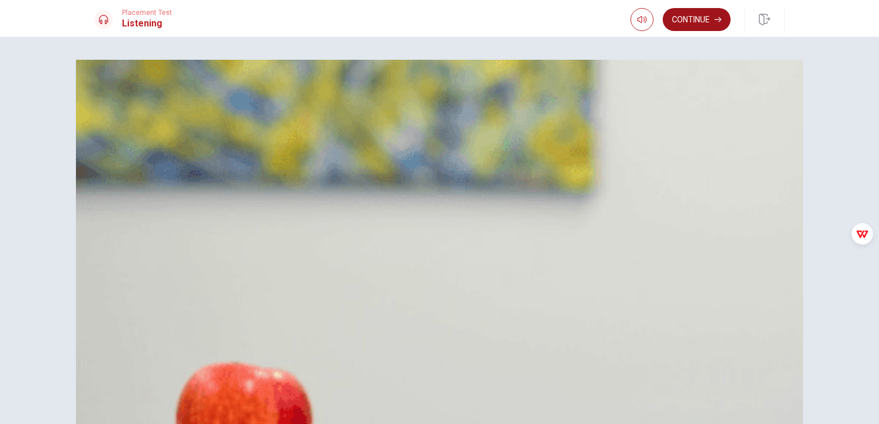
click at [694, 18] on button "Continue" at bounding box center [696, 19] width 68 height 23
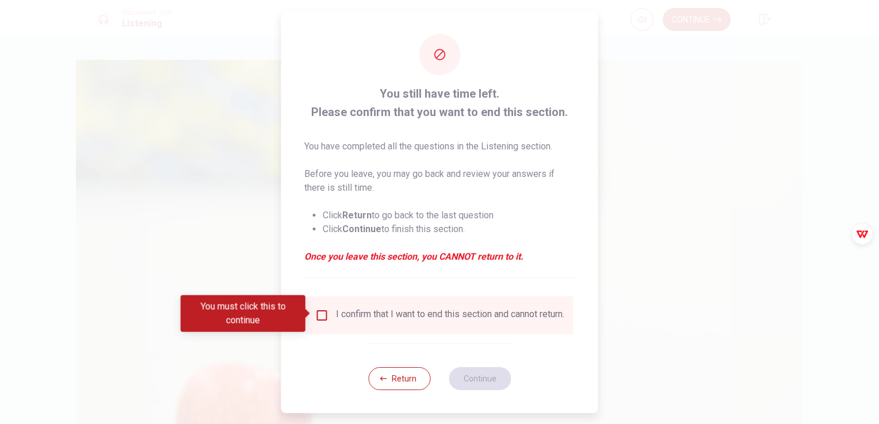
click at [320, 316] on input "You must click this to continue" at bounding box center [322, 316] width 14 height 14
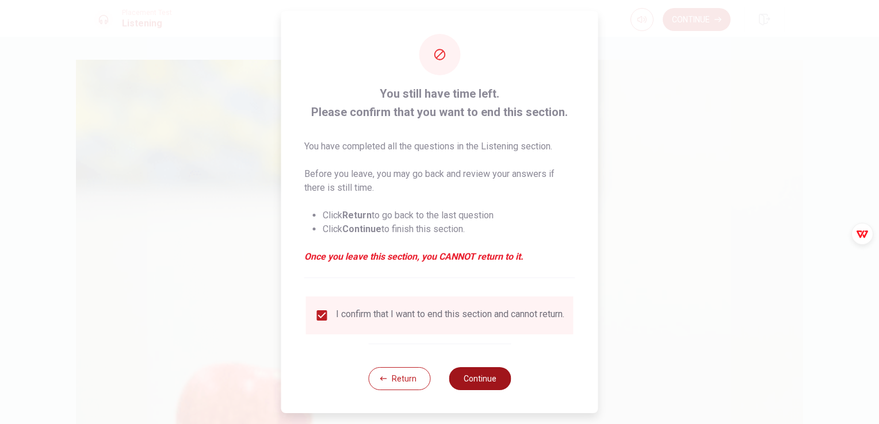
click at [473, 384] on button "Continue" at bounding box center [480, 378] width 62 height 23
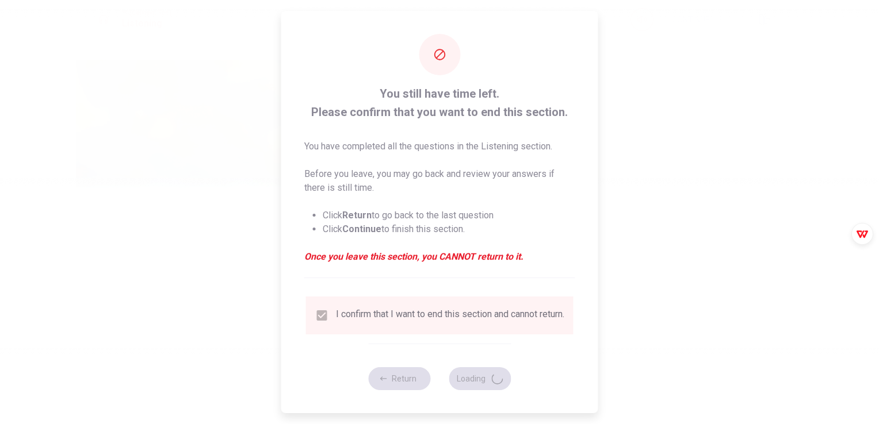
type input "79"
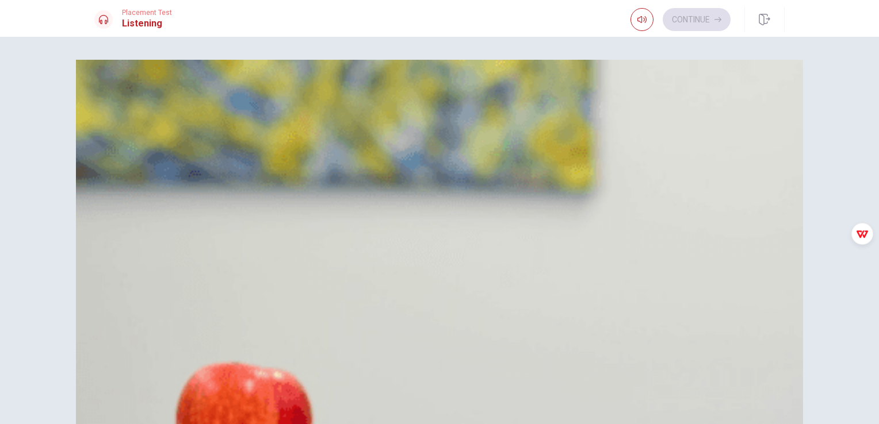
scroll to position [512, 0]
click at [118, 378] on div "A" at bounding box center [108, 387] width 18 height 18
click at [118, 168] on div "C" at bounding box center [108, 159] width 18 height 18
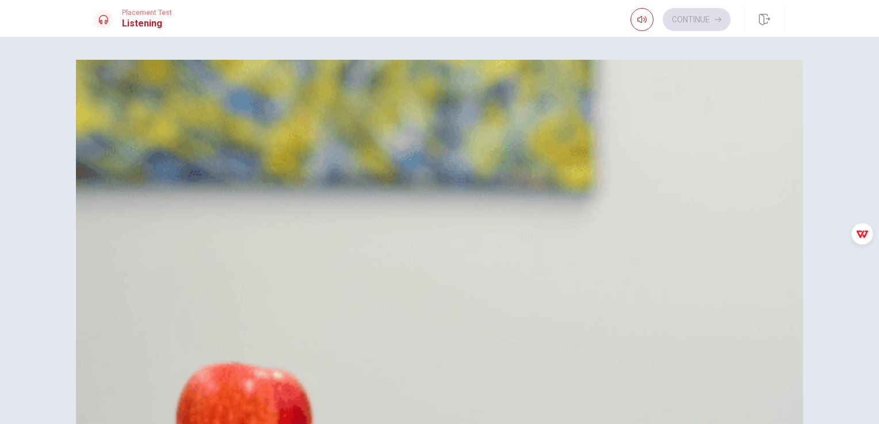
click at [163, 324] on span "Flight 400" at bounding box center [142, 331] width 40 height 14
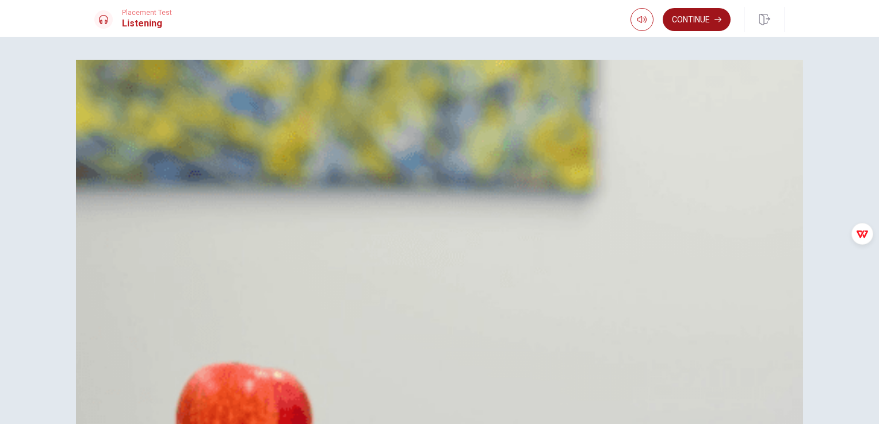
click at [690, 22] on button "Continue" at bounding box center [696, 19] width 68 height 23
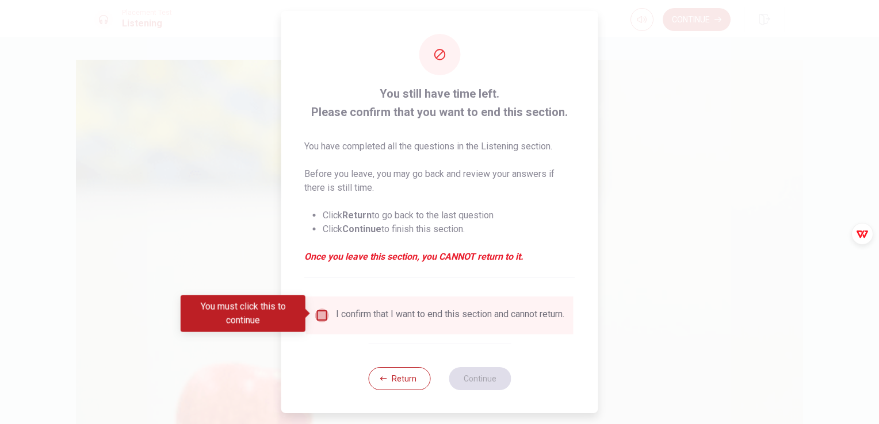
click at [320, 316] on input "You must click this to continue" at bounding box center [322, 316] width 14 height 14
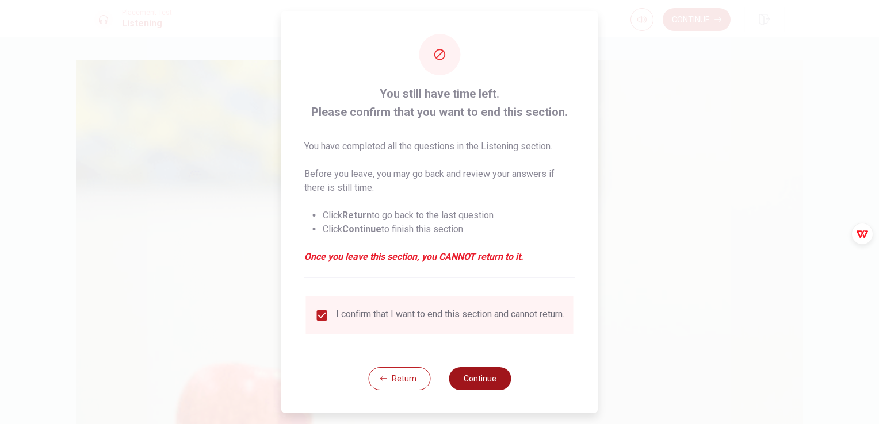
click at [469, 386] on button "Continue" at bounding box center [480, 378] width 62 height 23
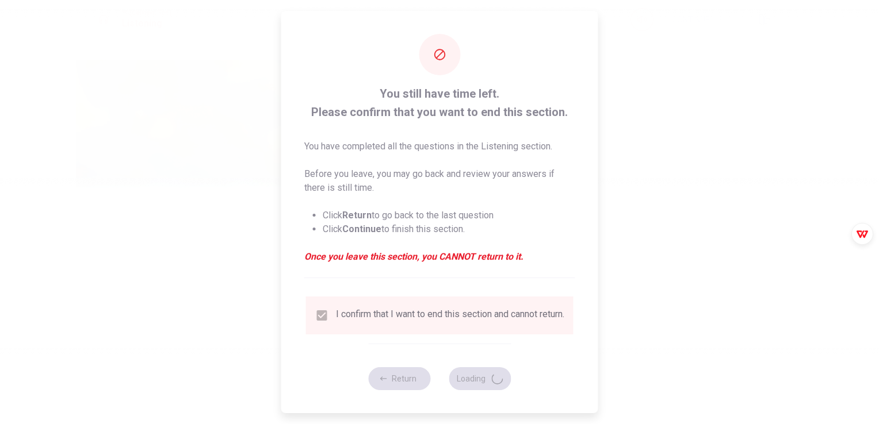
type input "57"
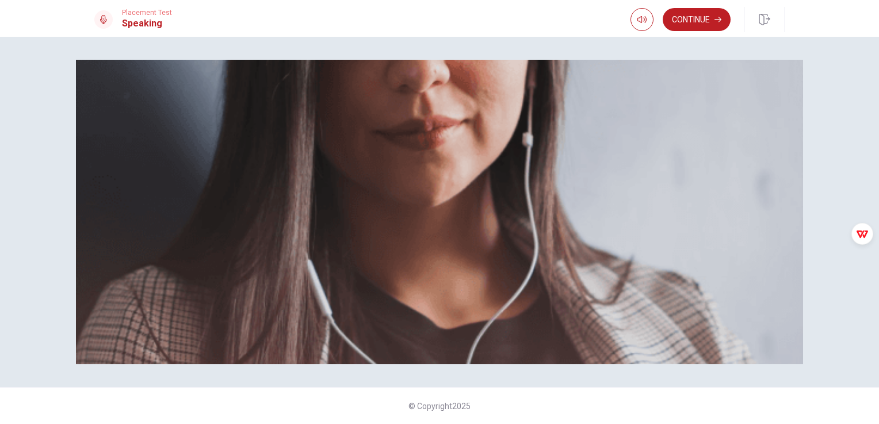
scroll to position [0, 0]
click at [692, 17] on button "Continue" at bounding box center [696, 19] width 68 height 23
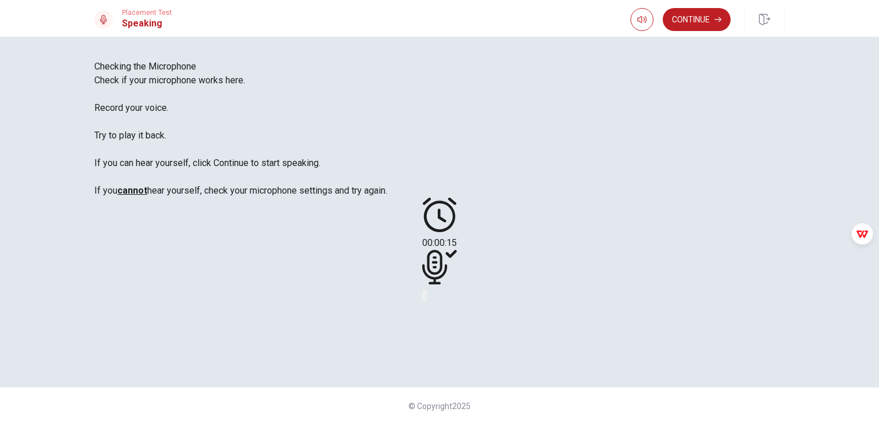
scroll to position [77, 0]
click at [447, 250] on icon at bounding box center [434, 267] width 25 height 35
click at [457, 250] on icon at bounding box center [439, 267] width 35 height 35
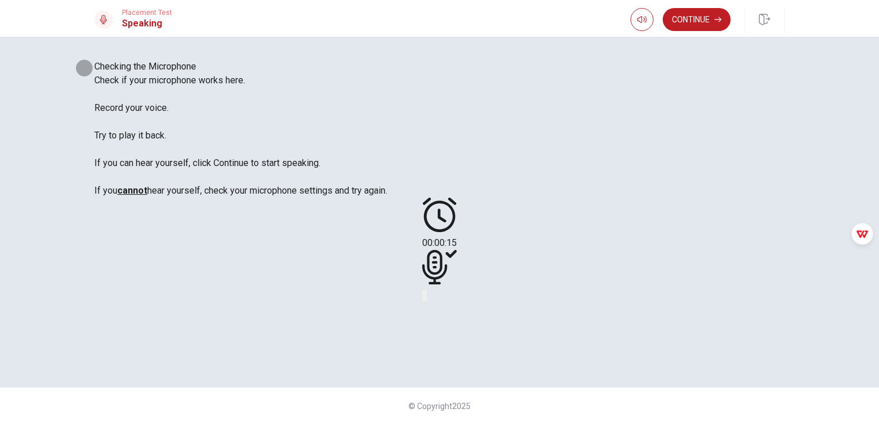
click at [438, 298] on icon "Play Audio" at bounding box center [432, 305] width 11 height 14
click at [447, 250] on icon at bounding box center [434, 267] width 25 height 35
click at [457, 250] on icon at bounding box center [439, 267] width 35 height 35
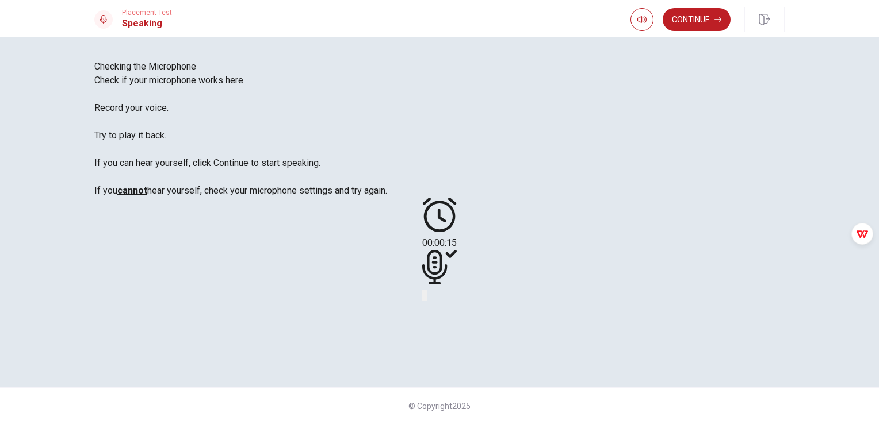
scroll to position [0, 0]
click at [438, 312] on icon "Play Audio" at bounding box center [432, 305] width 11 height 14
click at [447, 285] on icon at bounding box center [434, 267] width 25 height 35
click at [699, 24] on button "Continue" at bounding box center [696, 19] width 68 height 23
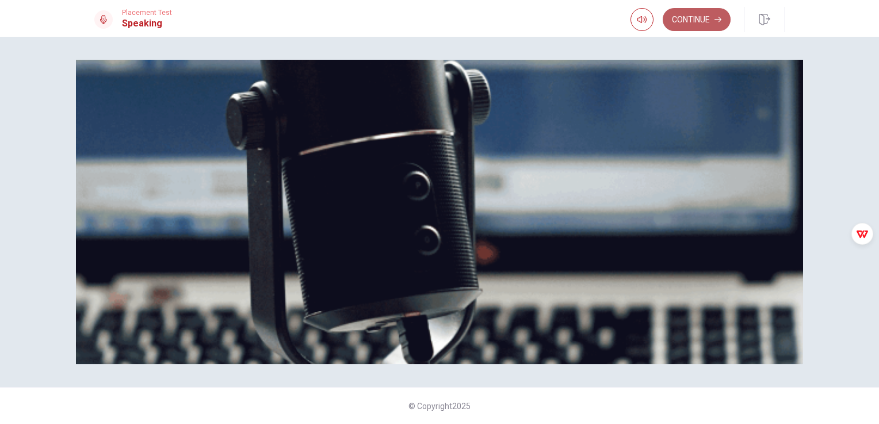
click at [699, 26] on button "Continue" at bounding box center [696, 19] width 68 height 23
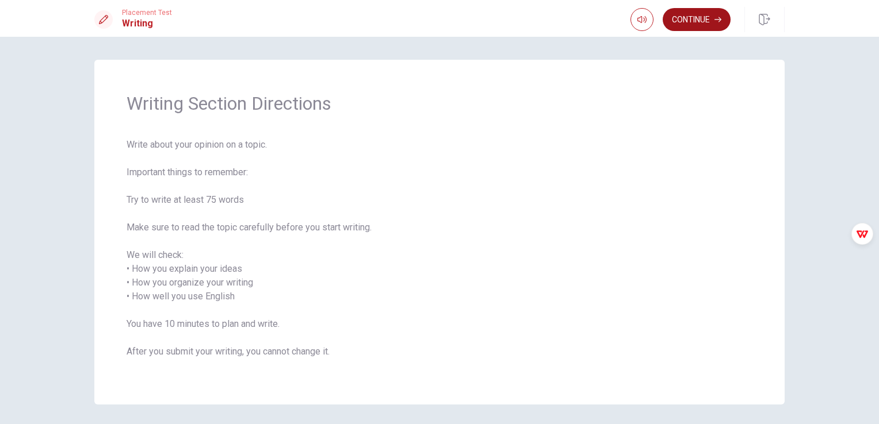
click at [697, 26] on button "Continue" at bounding box center [696, 19] width 68 height 23
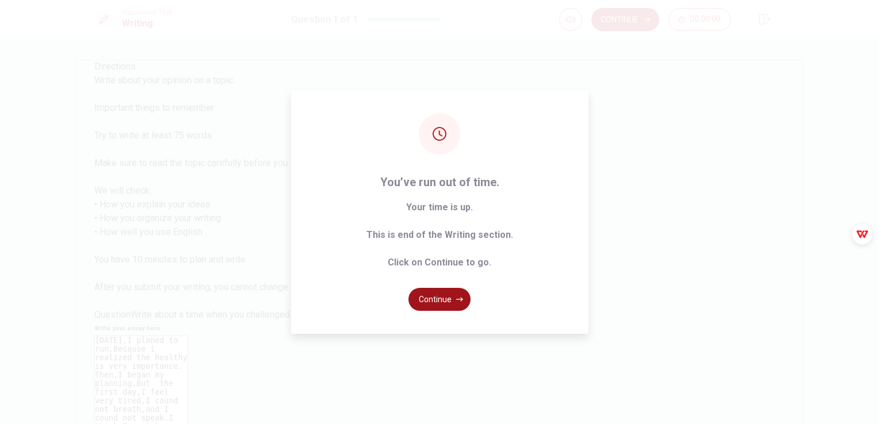
type textarea "[DATE],I planed to run.Because i realized the healthy is very importance. Then,…"
click at [434, 300] on button "Continue" at bounding box center [439, 299] width 62 height 23
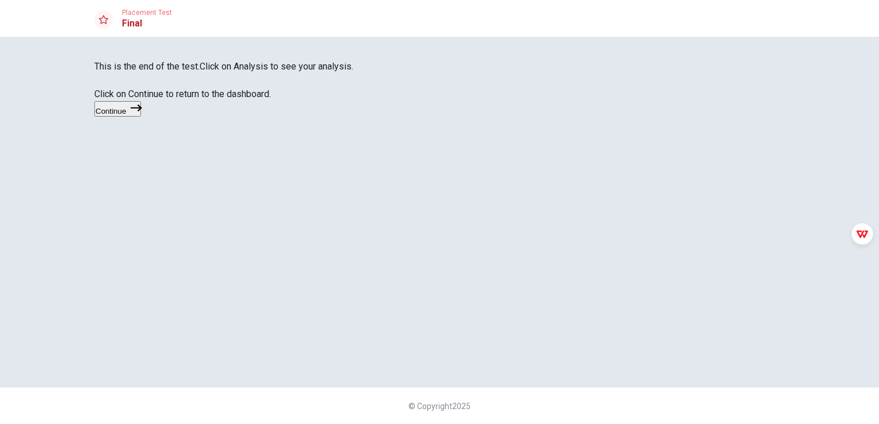
click at [141, 117] on button "Continue" at bounding box center [117, 109] width 47 height 16
